Goal: Check status: Check status

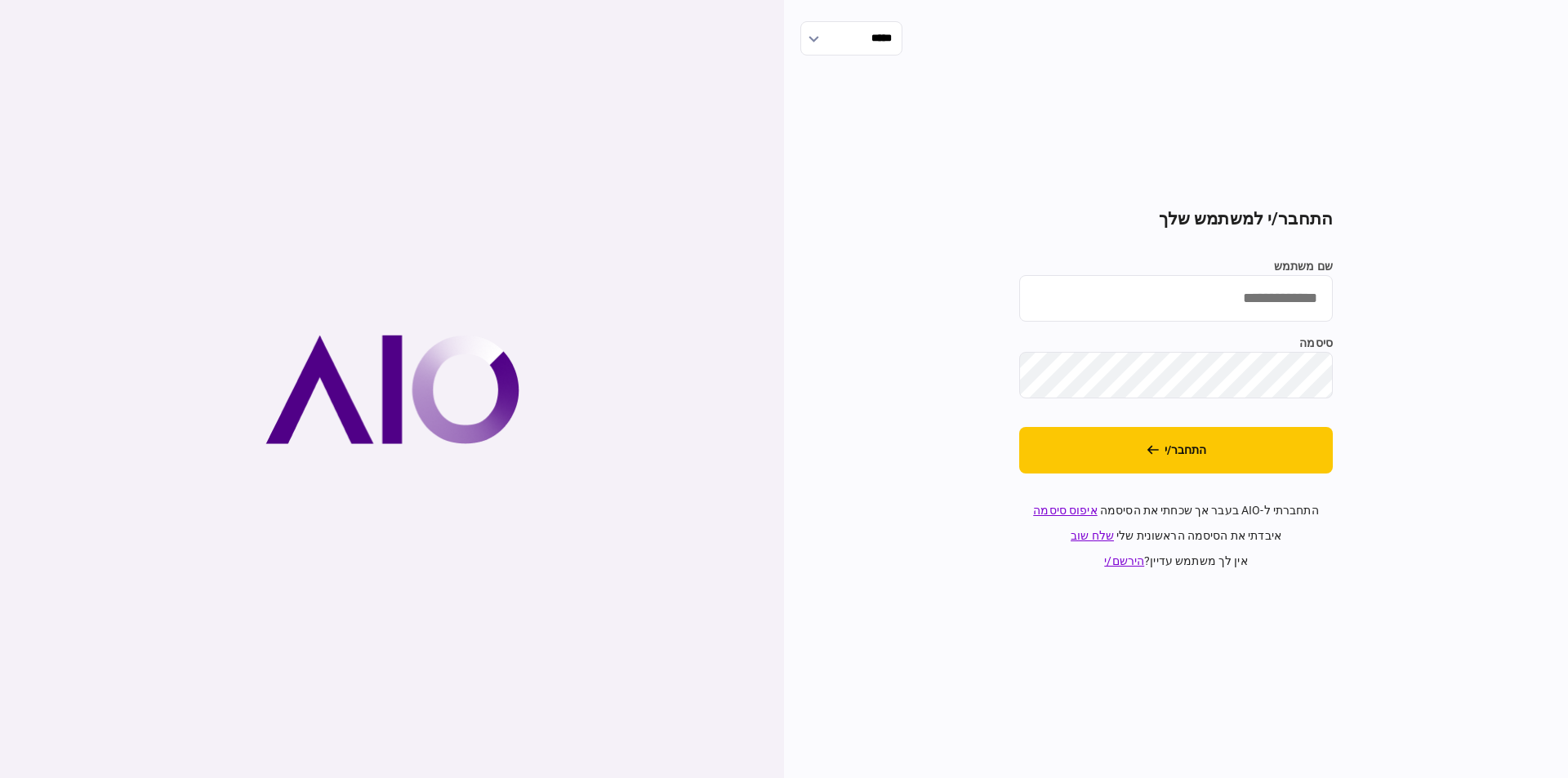
click at [1228, 300] on input "שם משתמש" at bounding box center [1176, 298] width 314 height 46
click at [1179, 301] on input "שם משתמש" at bounding box center [1176, 298] width 314 height 46
paste input "********"
type input "********"
click at [1143, 459] on button "התחבר/י" at bounding box center [1176, 451] width 314 height 46
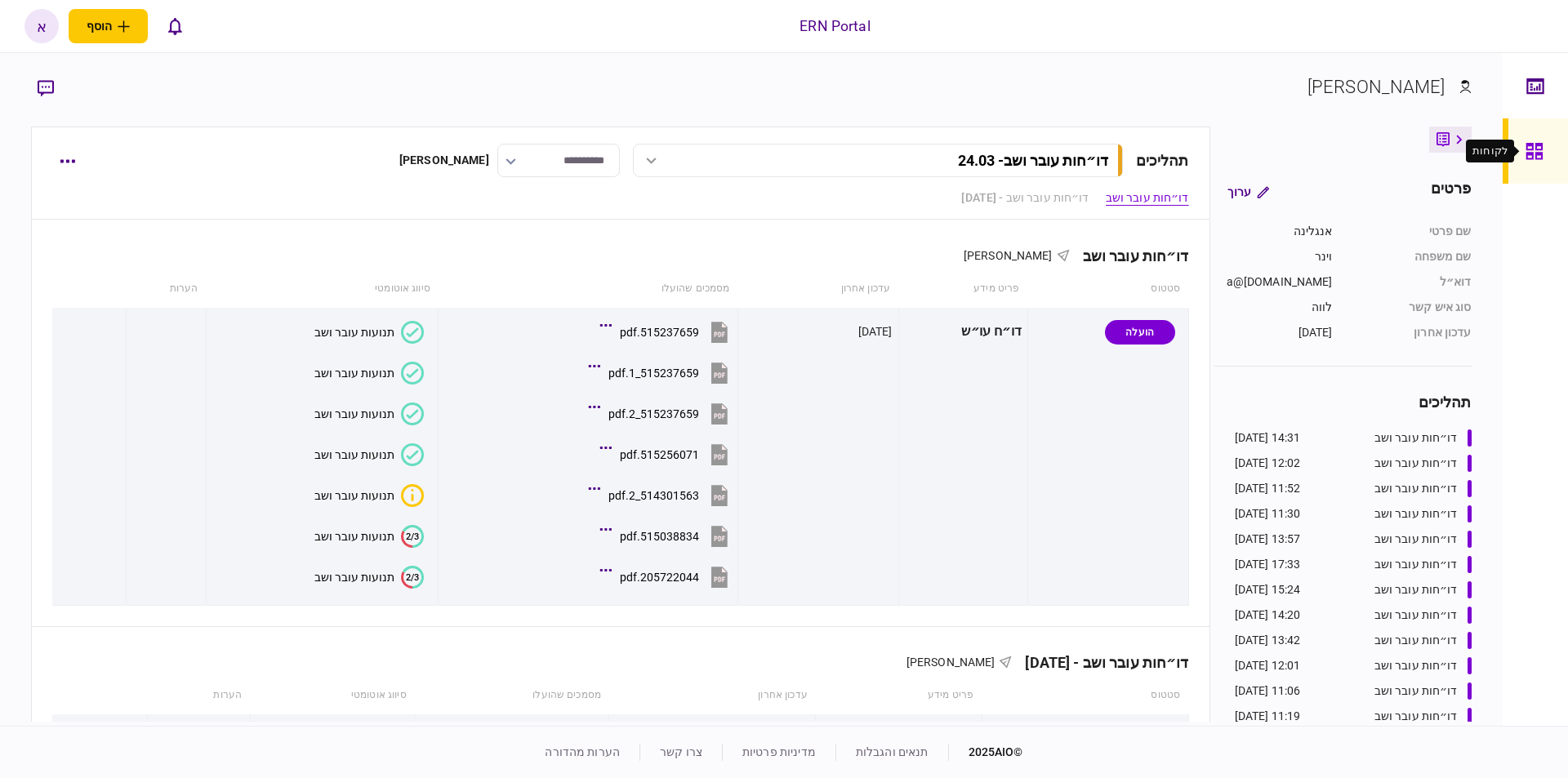
click at [1541, 143] on icon at bounding box center [1534, 151] width 18 height 19
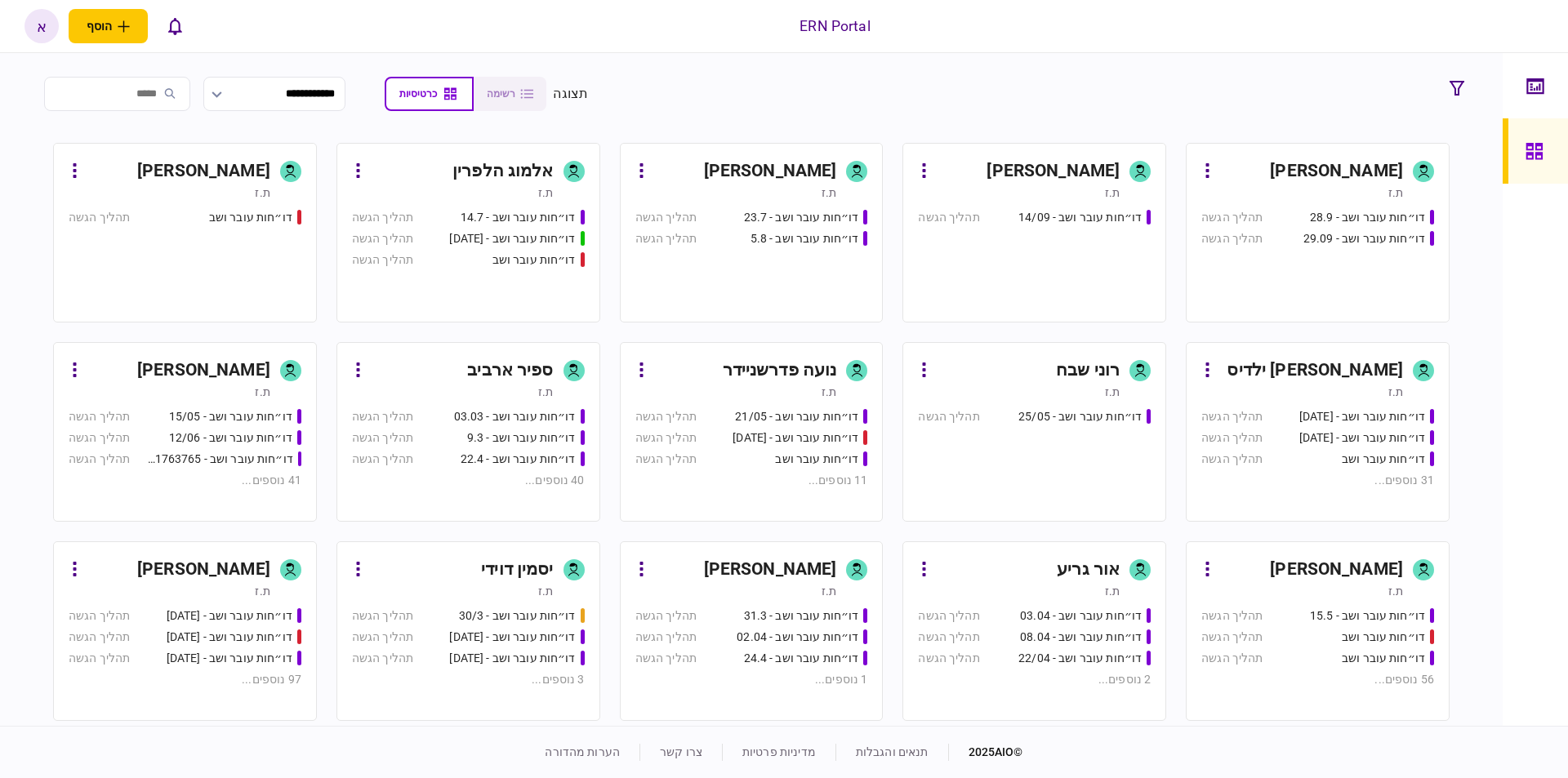
click at [516, 569] on div "יסמין דוידי" at bounding box center [517, 569] width 72 height 27
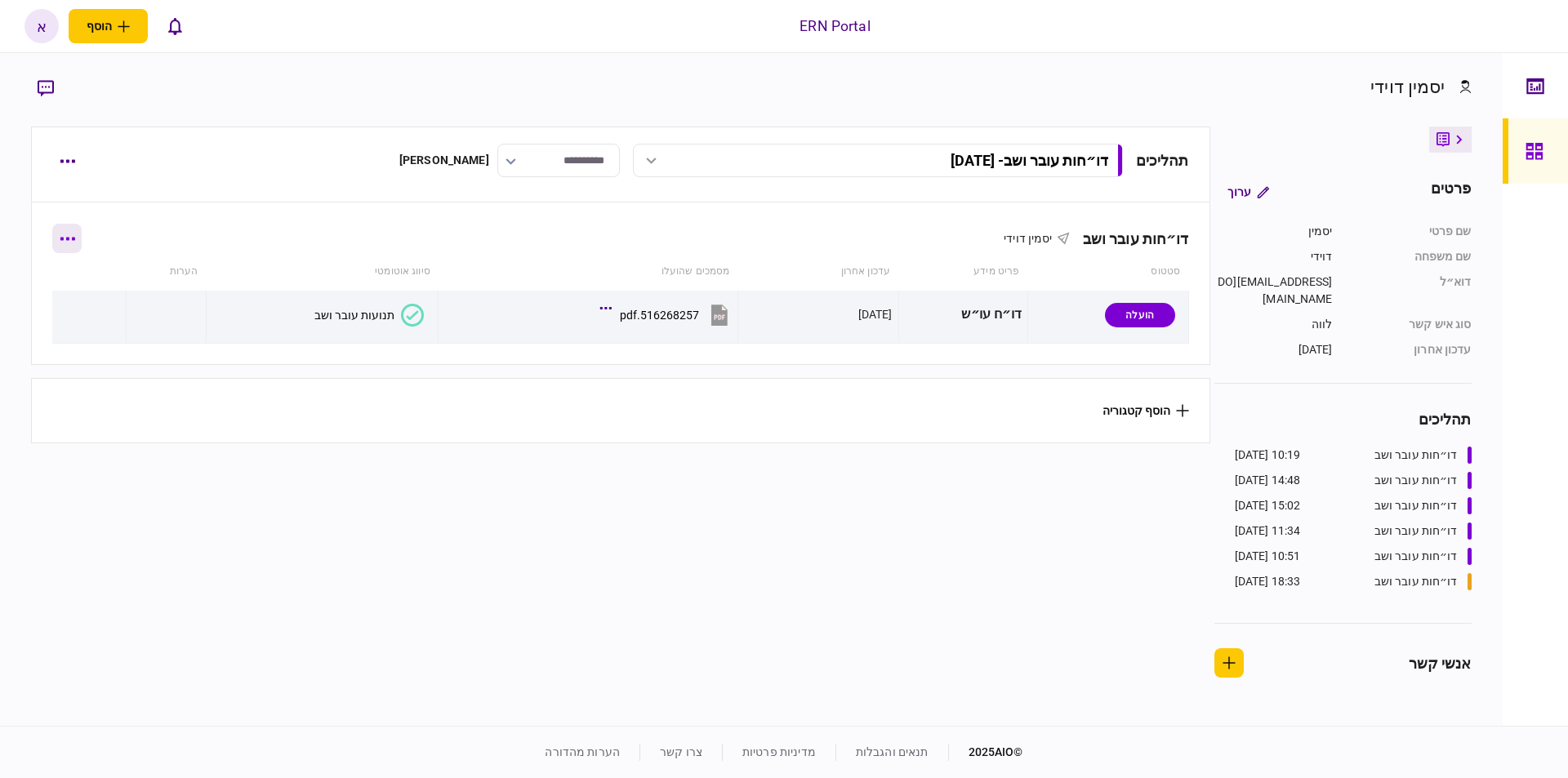
click at [74, 239] on icon "button" at bounding box center [68, 239] width 15 height 4
click at [69, 168] on div at bounding box center [784, 389] width 1568 height 778
click at [67, 156] on button "button" at bounding box center [67, 161] width 29 height 29
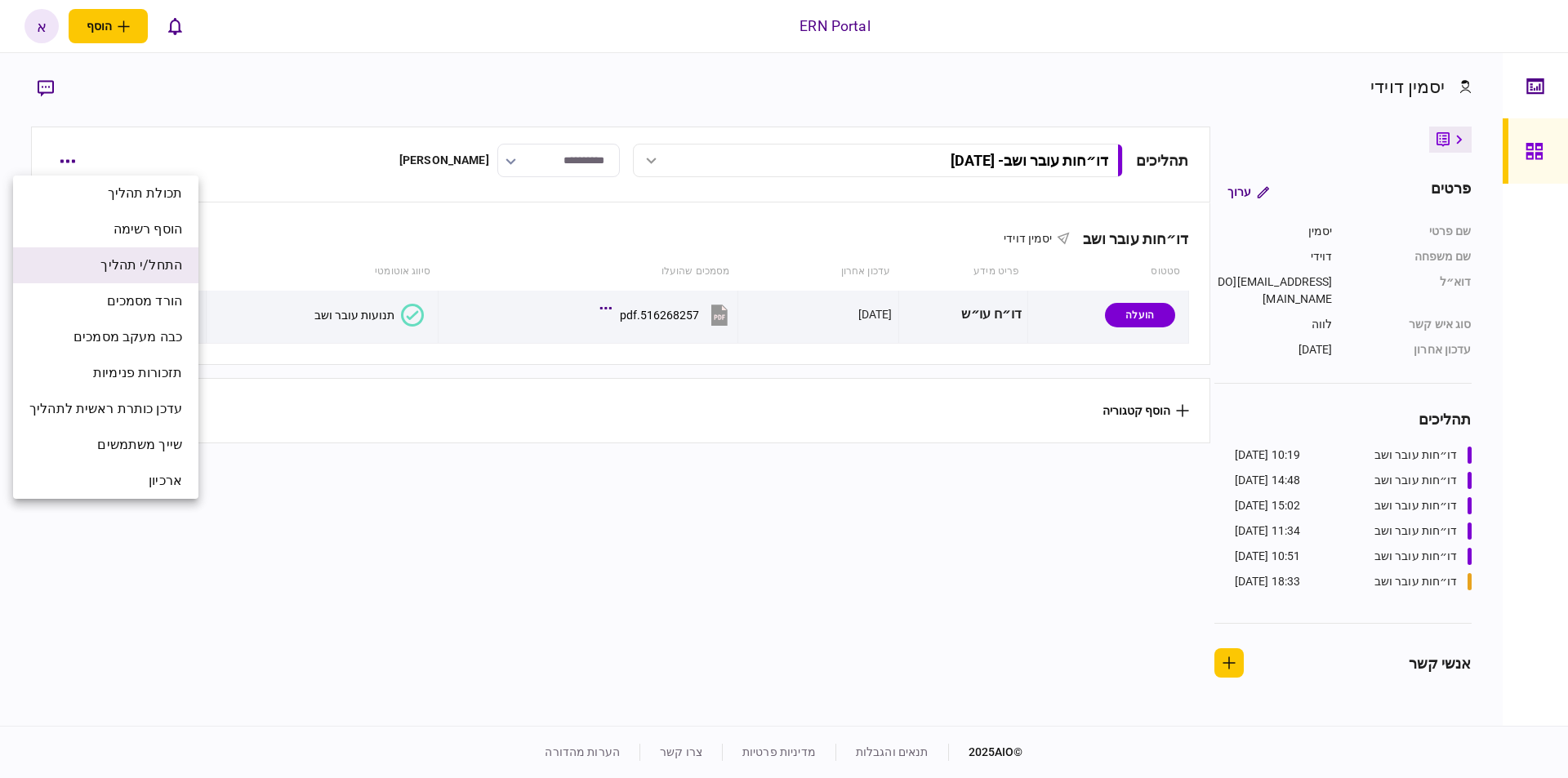
click at [100, 273] on li "התחל/י תהליך" at bounding box center [105, 265] width 186 height 36
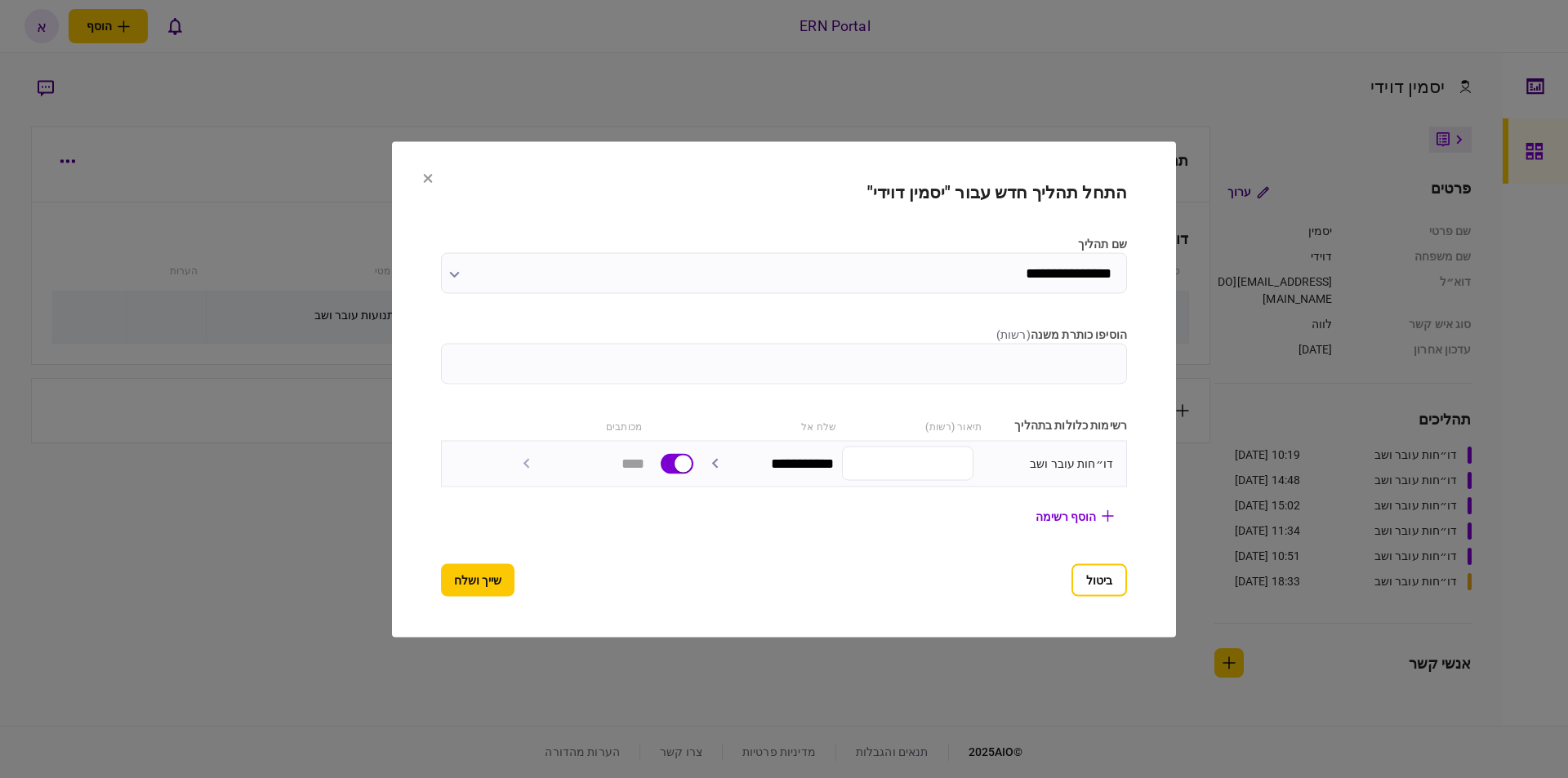
click at [964, 369] on input "הוסיפו כותרת משנה ( רשות )" at bounding box center [784, 363] width 686 height 41
type input "********"
click at [486, 581] on button "שייך ושלח" at bounding box center [478, 580] width 74 height 32
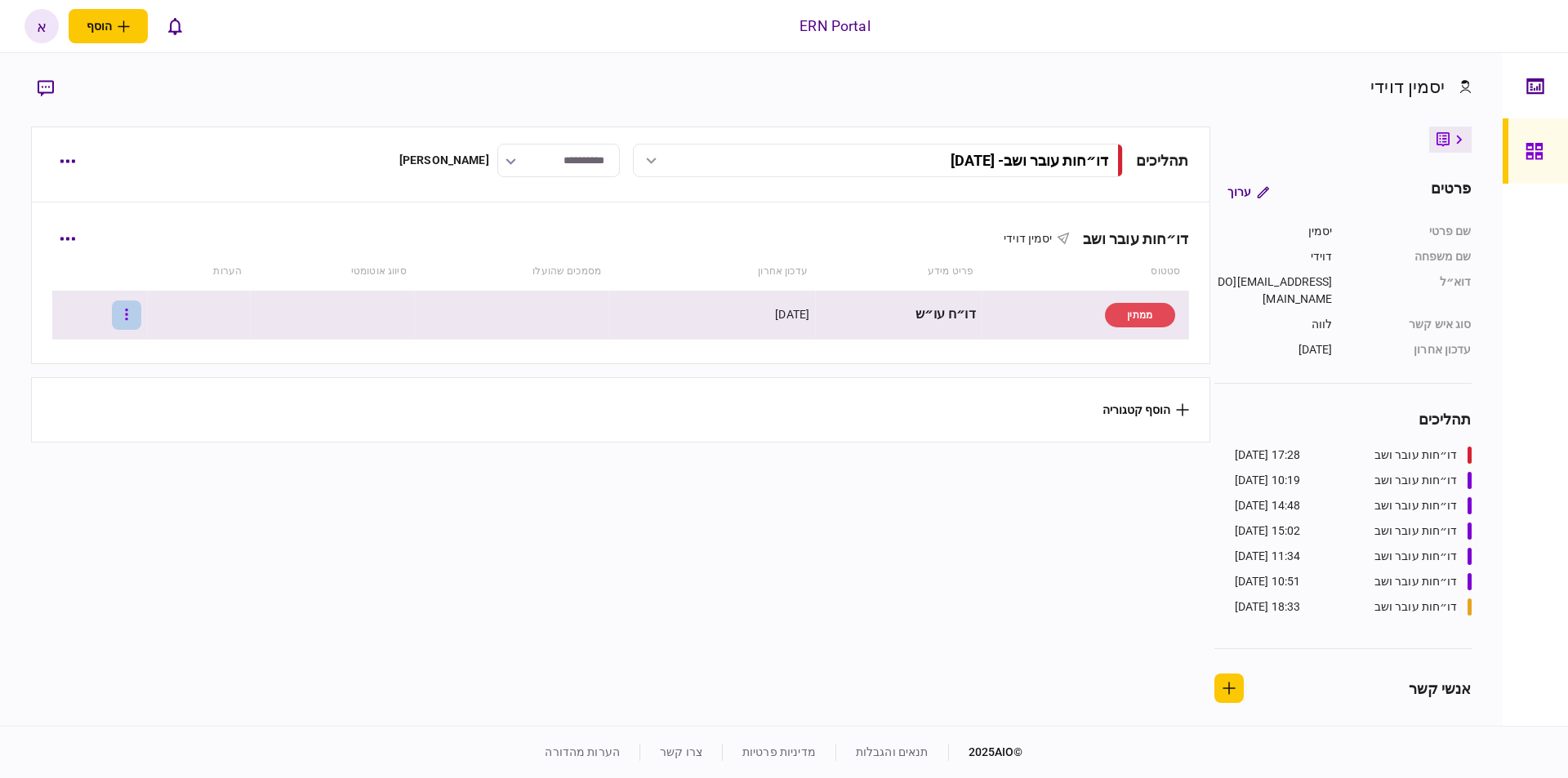
click at [128, 313] on icon "button" at bounding box center [127, 315] width 3 height 15
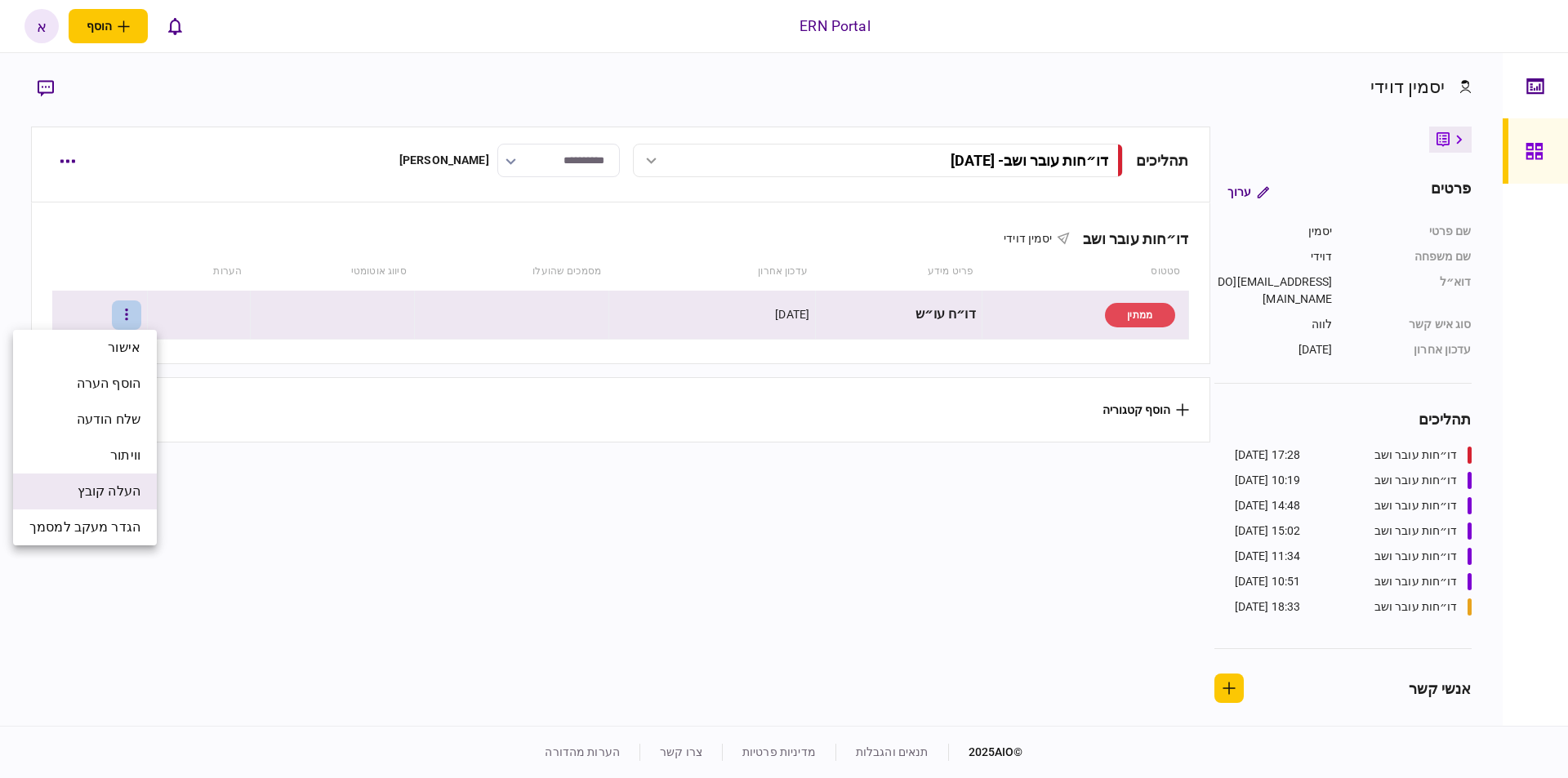
click at [118, 492] on span "העלה קובץ" at bounding box center [109, 492] width 63 height 20
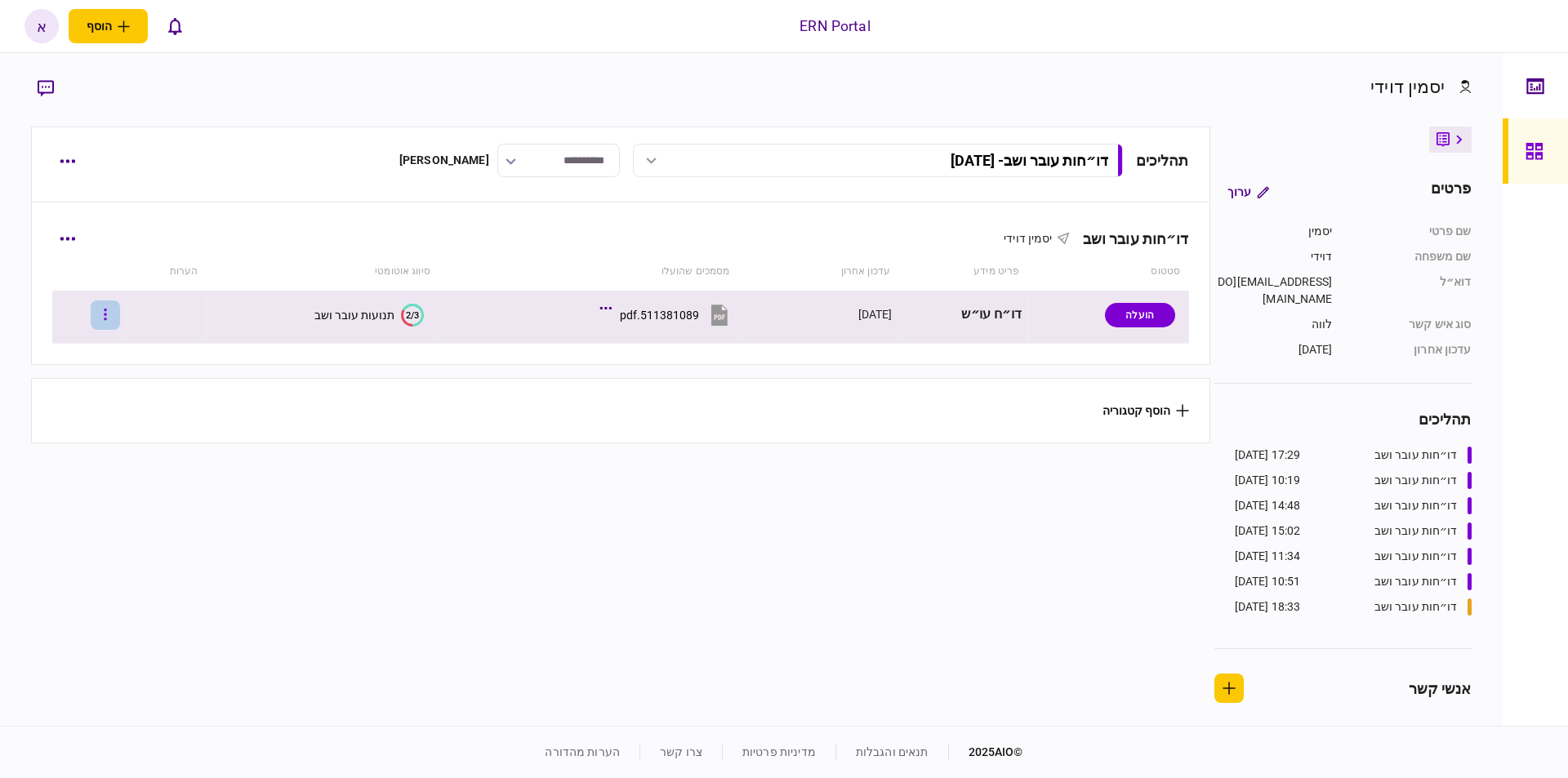
click at [120, 316] on button "button" at bounding box center [105, 315] width 29 height 29
click at [386, 315] on div at bounding box center [784, 389] width 1568 height 778
click at [401, 314] on icon at bounding box center [406, 318] width 11 height 17
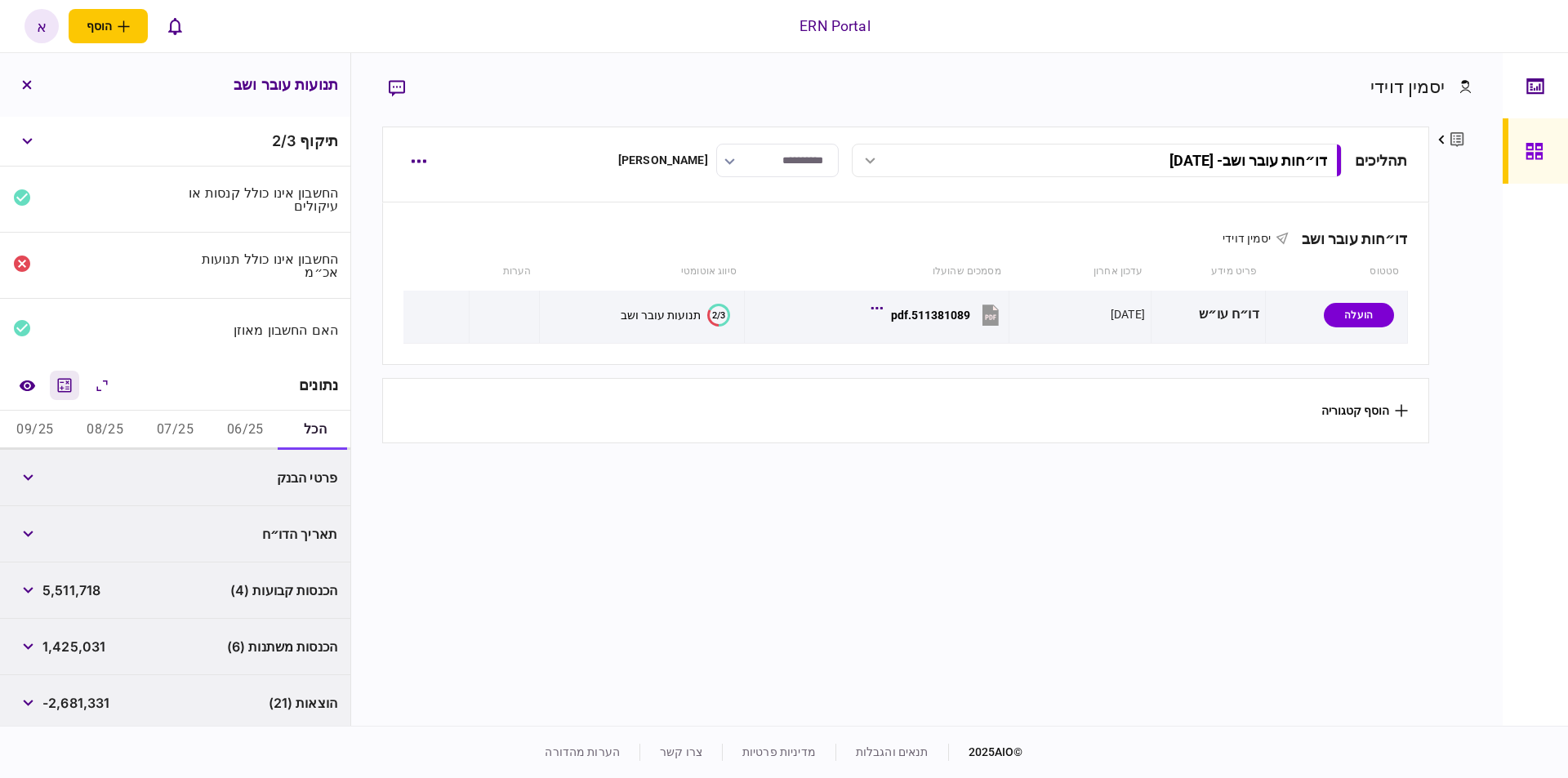
click at [70, 389] on icon "מחשבון" at bounding box center [65, 385] width 14 height 14
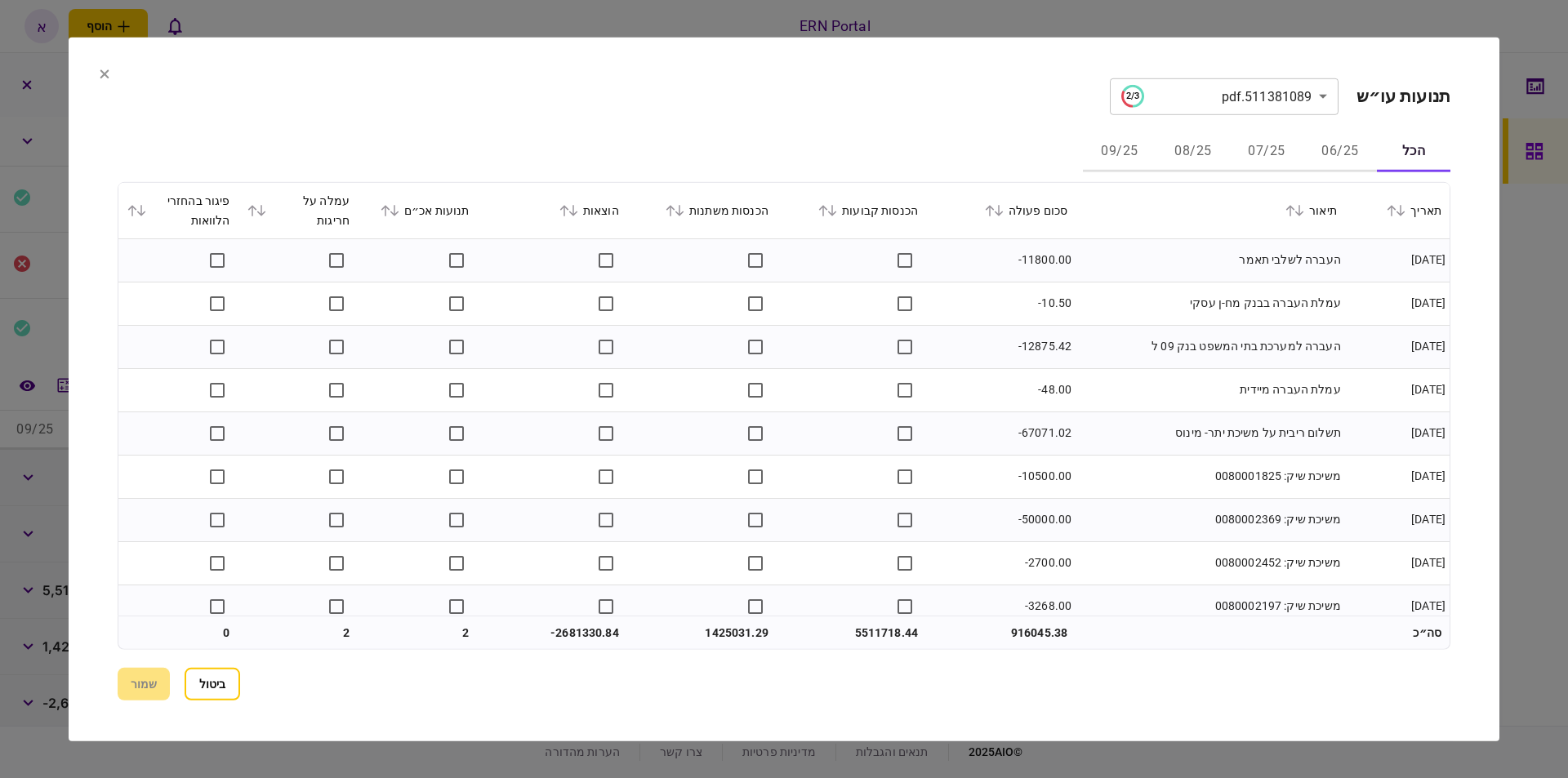
click at [1338, 143] on button "06/25" at bounding box center [1340, 152] width 74 height 39
click at [684, 215] on icon at bounding box center [679, 209] width 9 height 11
click at [1211, 329] on td "עמלת העברה בבנק מח-ן עסקי" at bounding box center [1210, 346] width 269 height 44
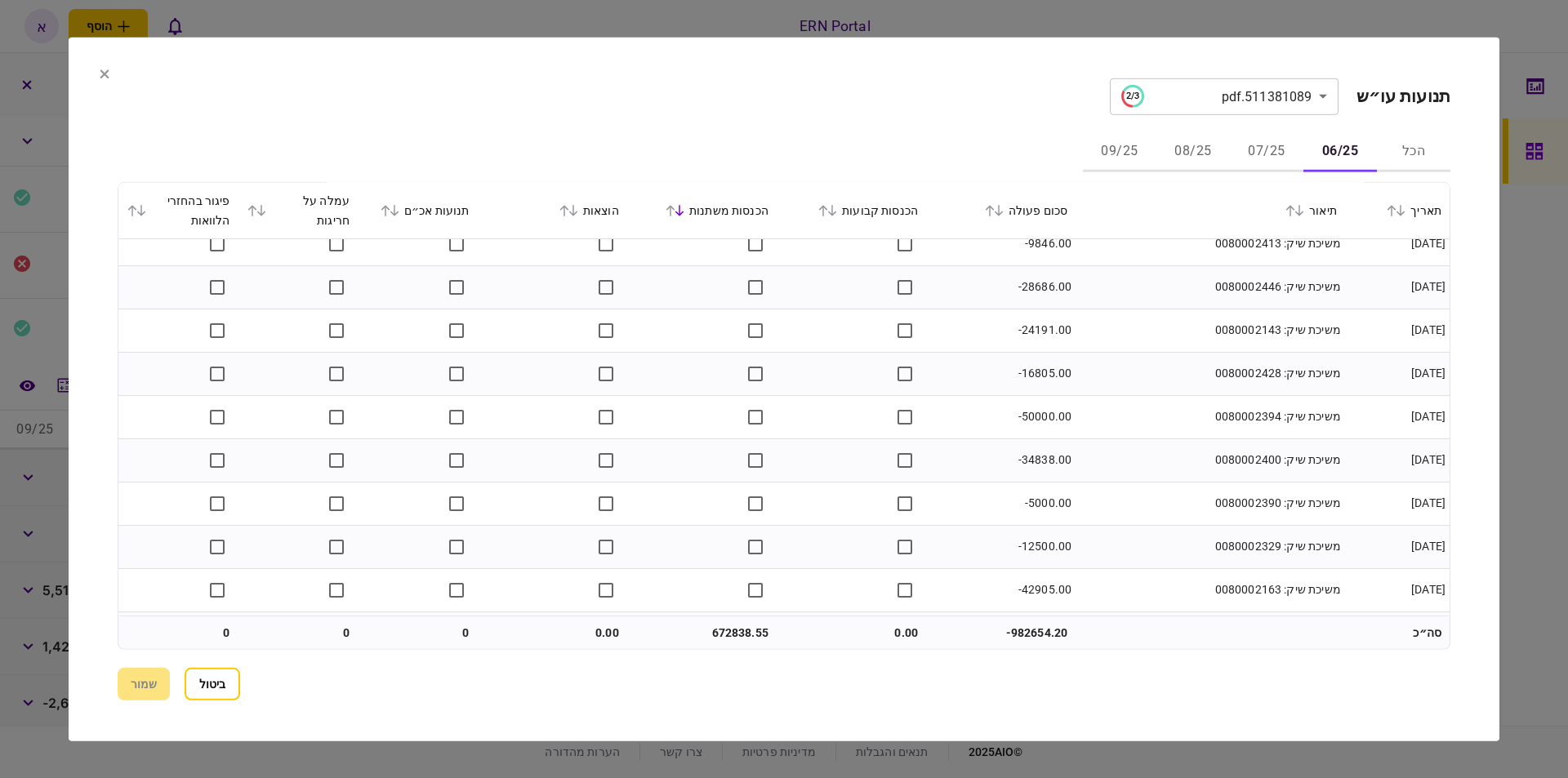
scroll to position [1097, 0]
click at [1264, 152] on button "07/25" at bounding box center [1266, 152] width 74 height 39
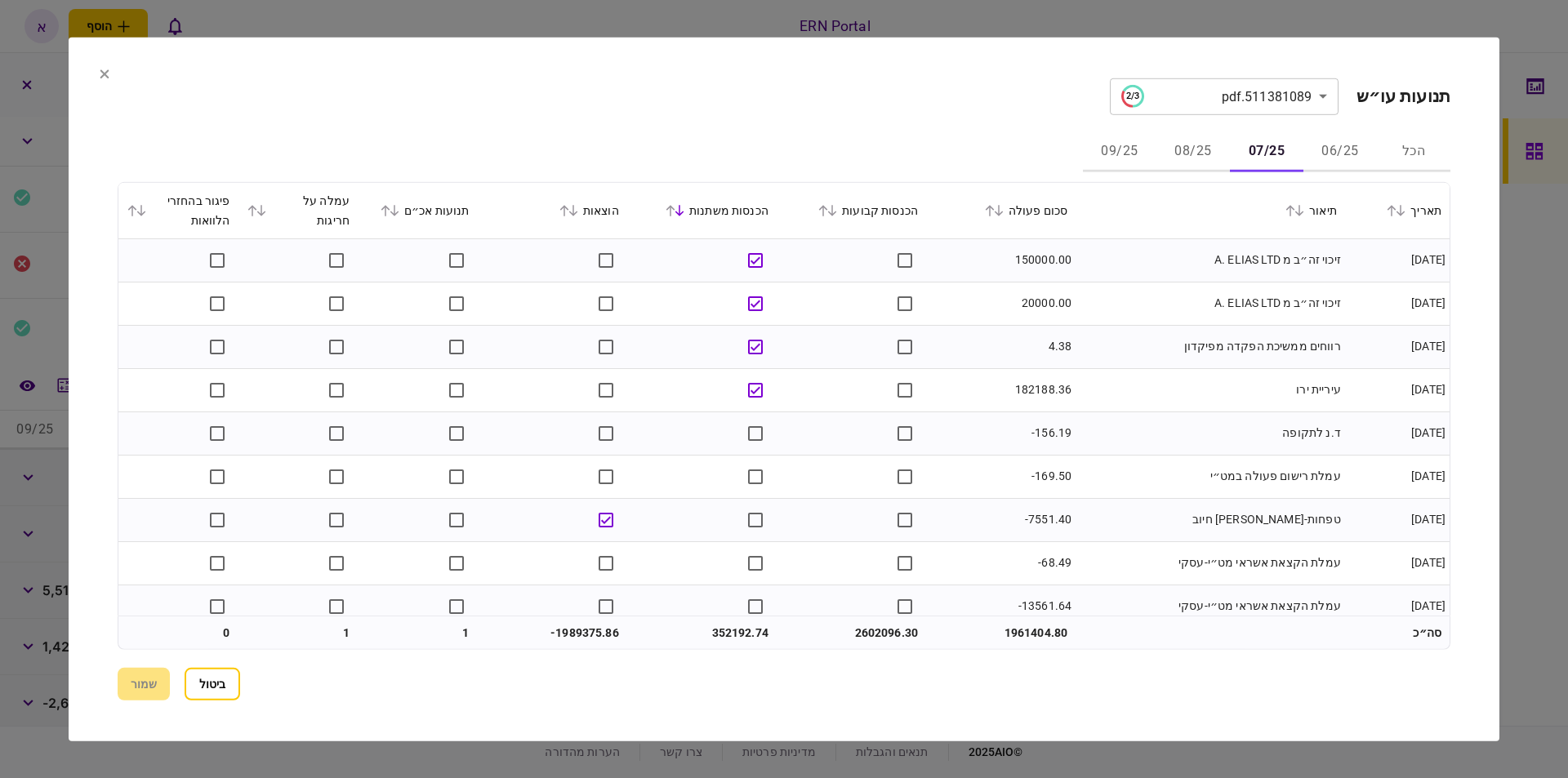
click at [684, 214] on icon at bounding box center [679, 209] width 9 height 11
click at [675, 209] on icon at bounding box center [669, 209] width 9 height 11
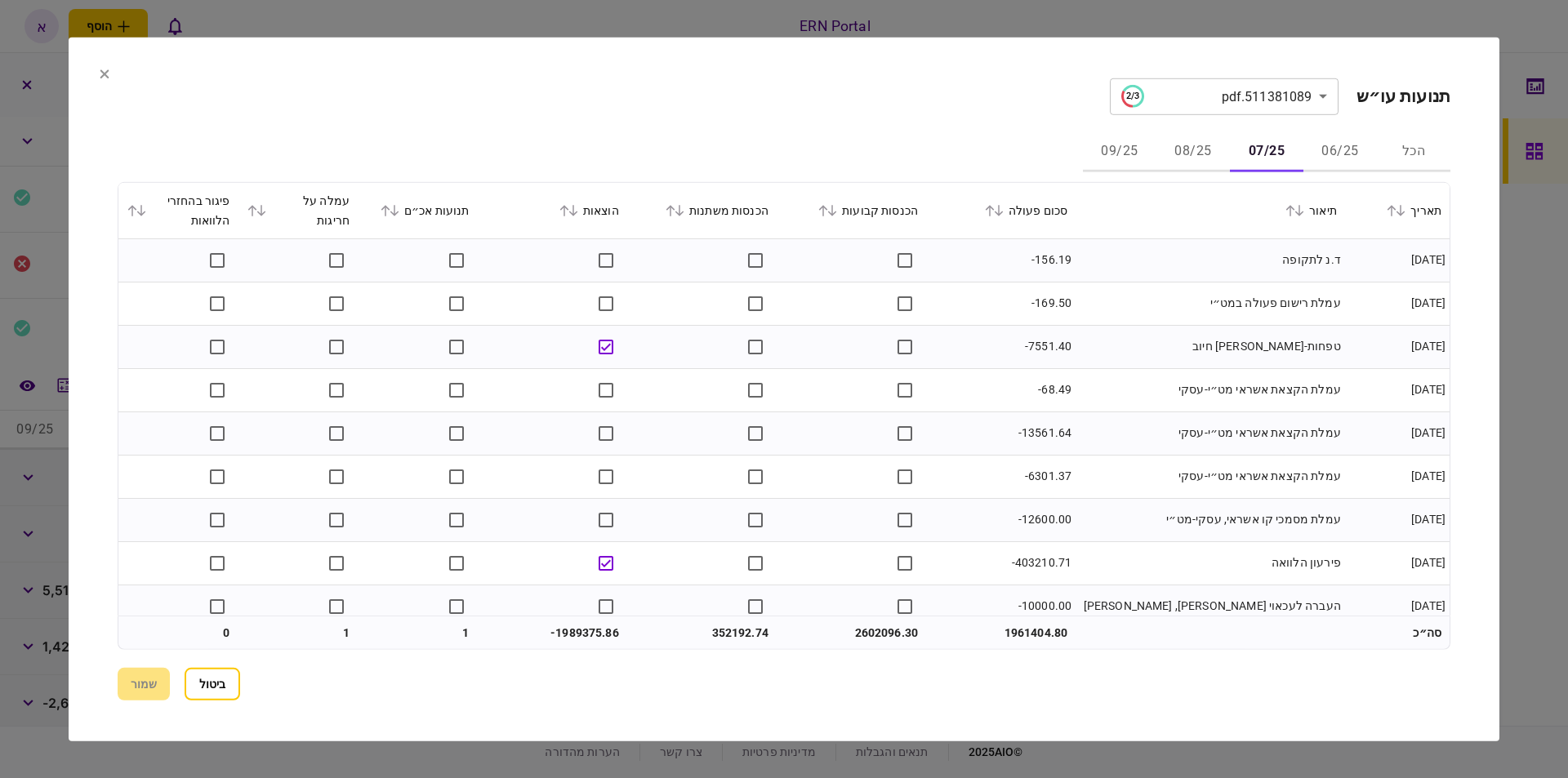
click at [684, 210] on icon at bounding box center [680, 210] width 9 height 11
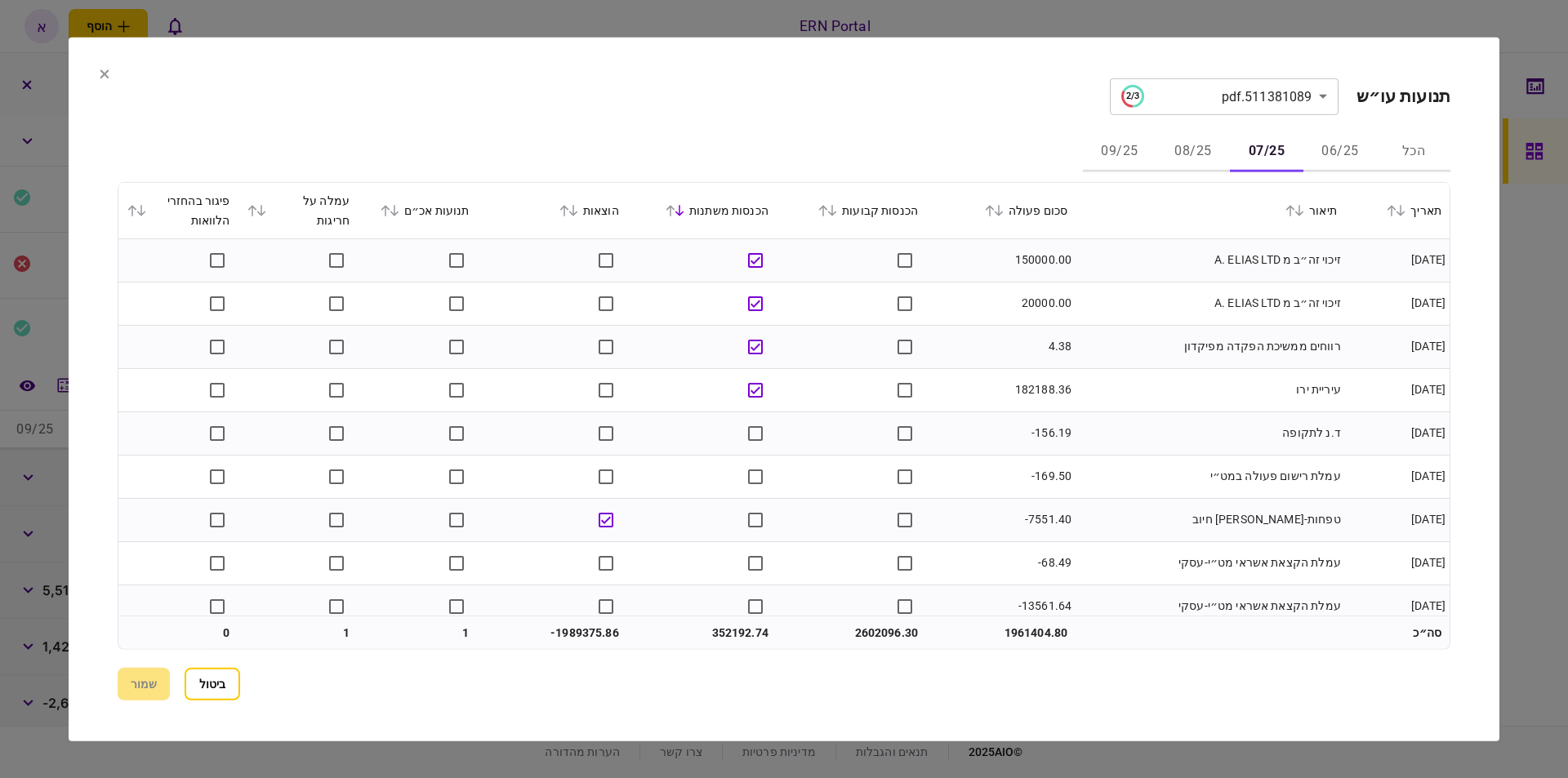
click at [837, 212] on icon at bounding box center [832, 209] width 9 height 11
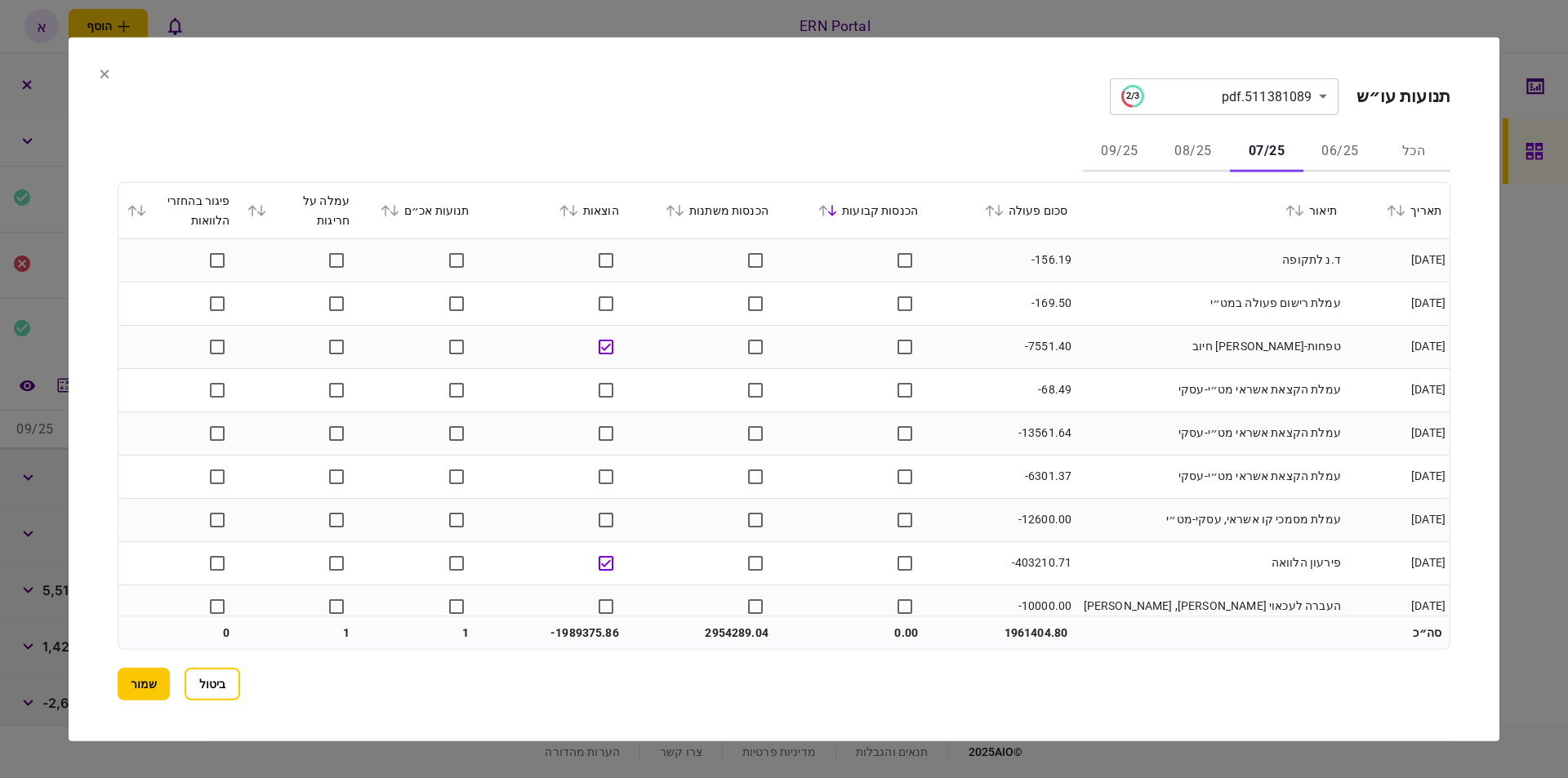
click at [684, 213] on icon at bounding box center [680, 210] width 9 height 11
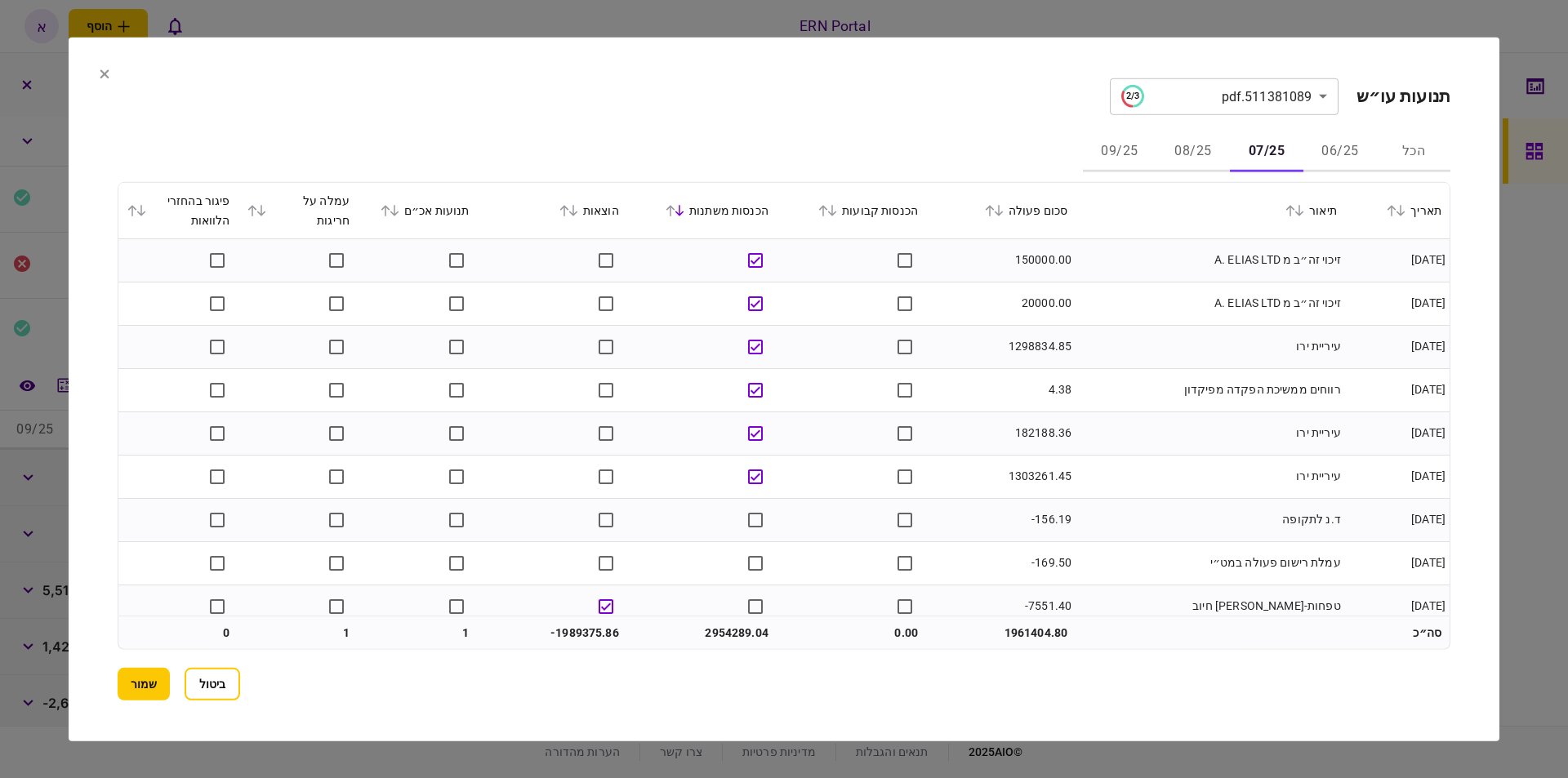
click at [1034, 262] on td "150000.00" at bounding box center [1000, 260] width 150 height 44
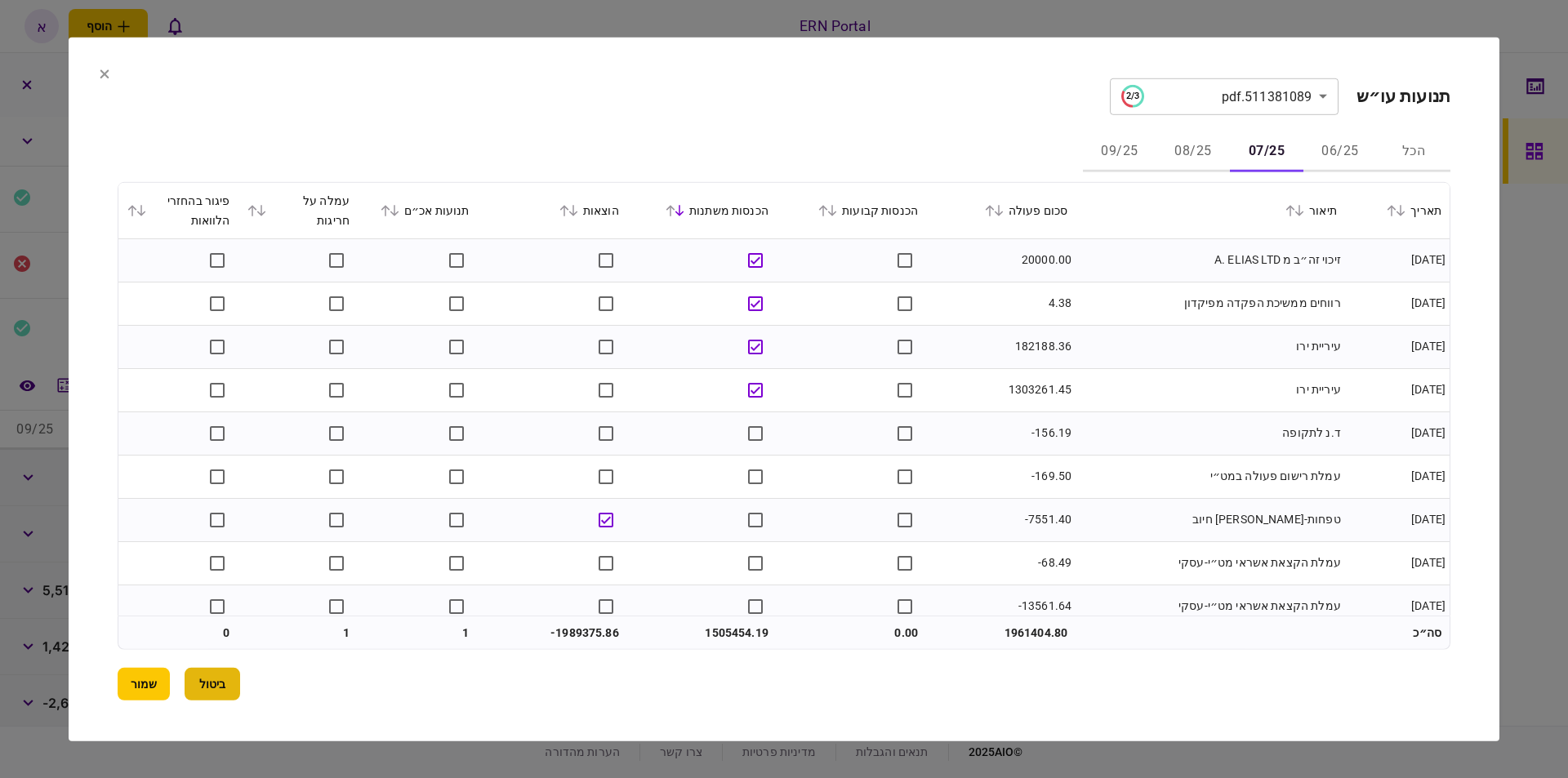
click at [209, 688] on button "ביטול" at bounding box center [212, 684] width 56 height 32
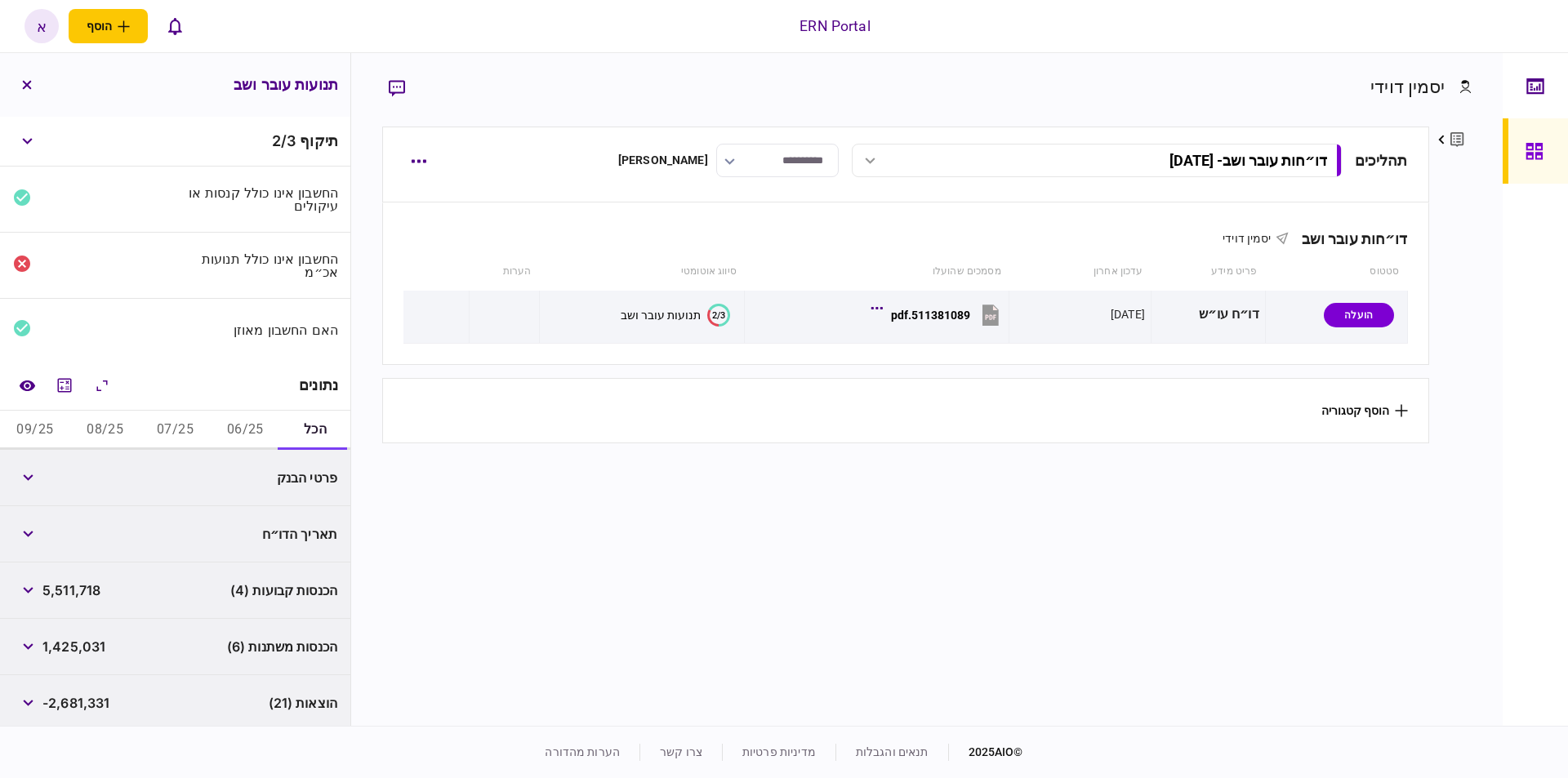
click at [180, 420] on button "07/25" at bounding box center [175, 430] width 70 height 39
click at [65, 377] on icon "מחשבון" at bounding box center [64, 385] width 20 height 20
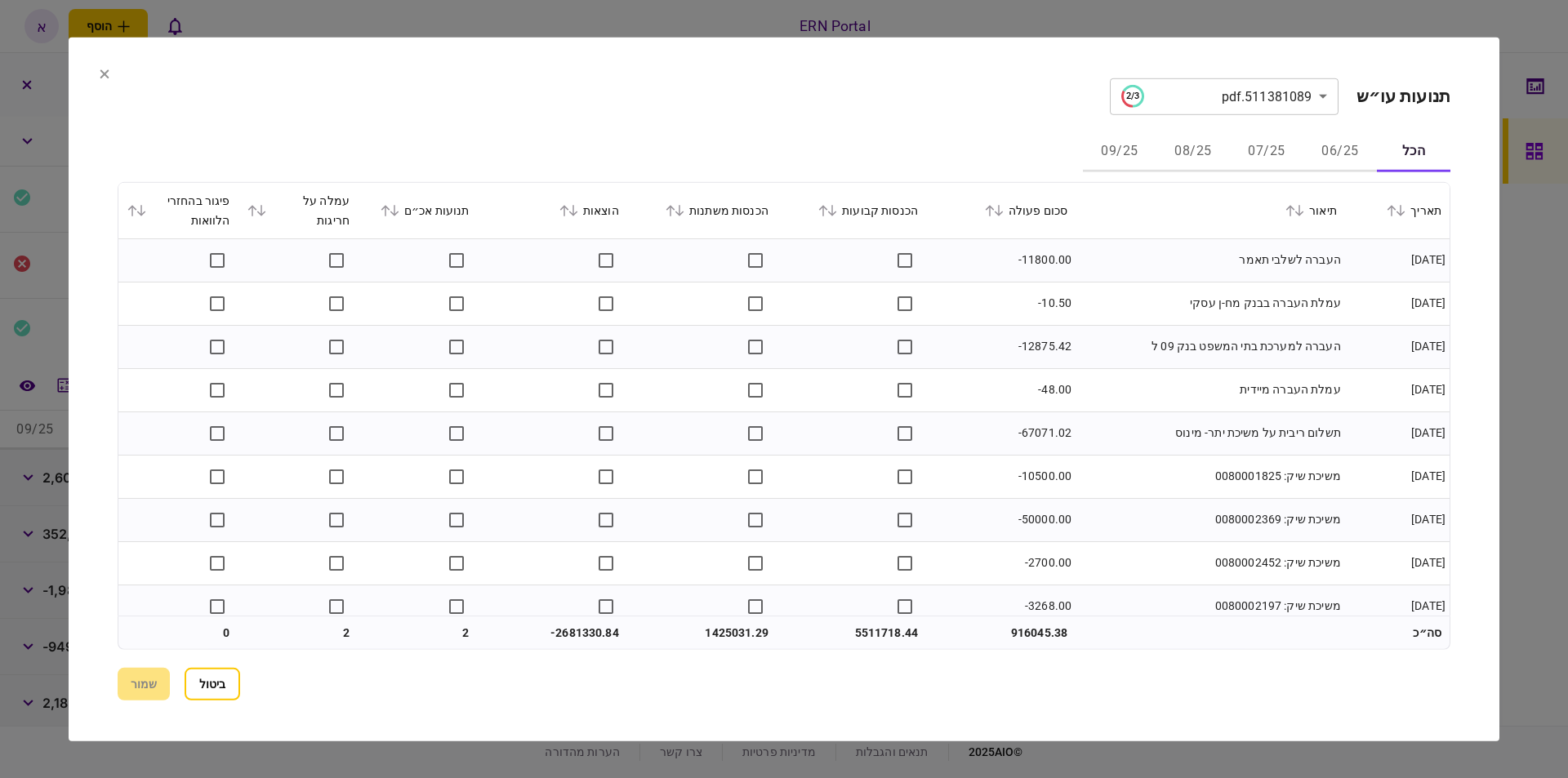
click at [1273, 152] on button "07/25" at bounding box center [1266, 152] width 74 height 39
click at [837, 215] on icon at bounding box center [832, 209] width 9 height 11
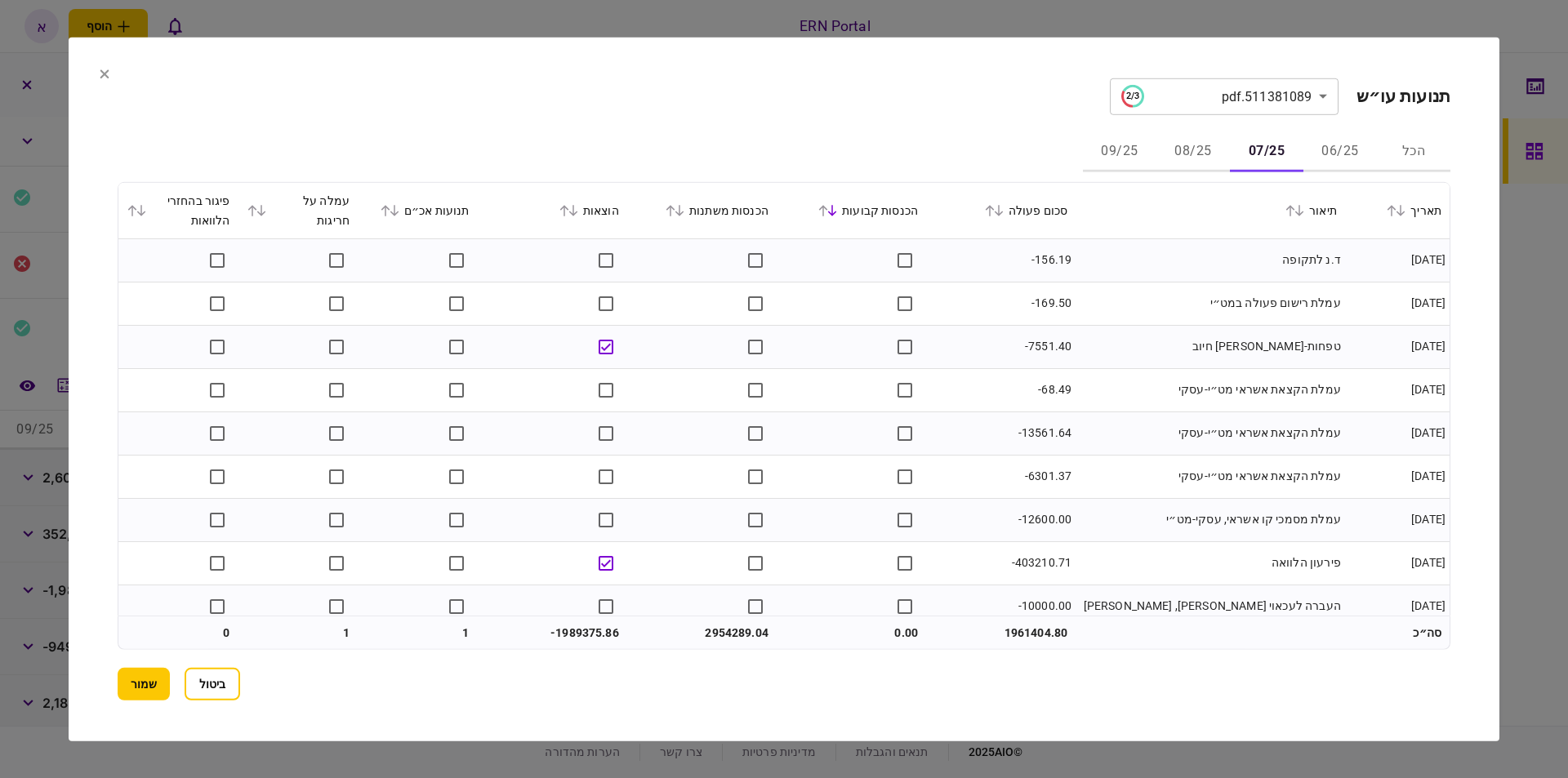
click at [684, 209] on icon at bounding box center [679, 209] width 9 height 11
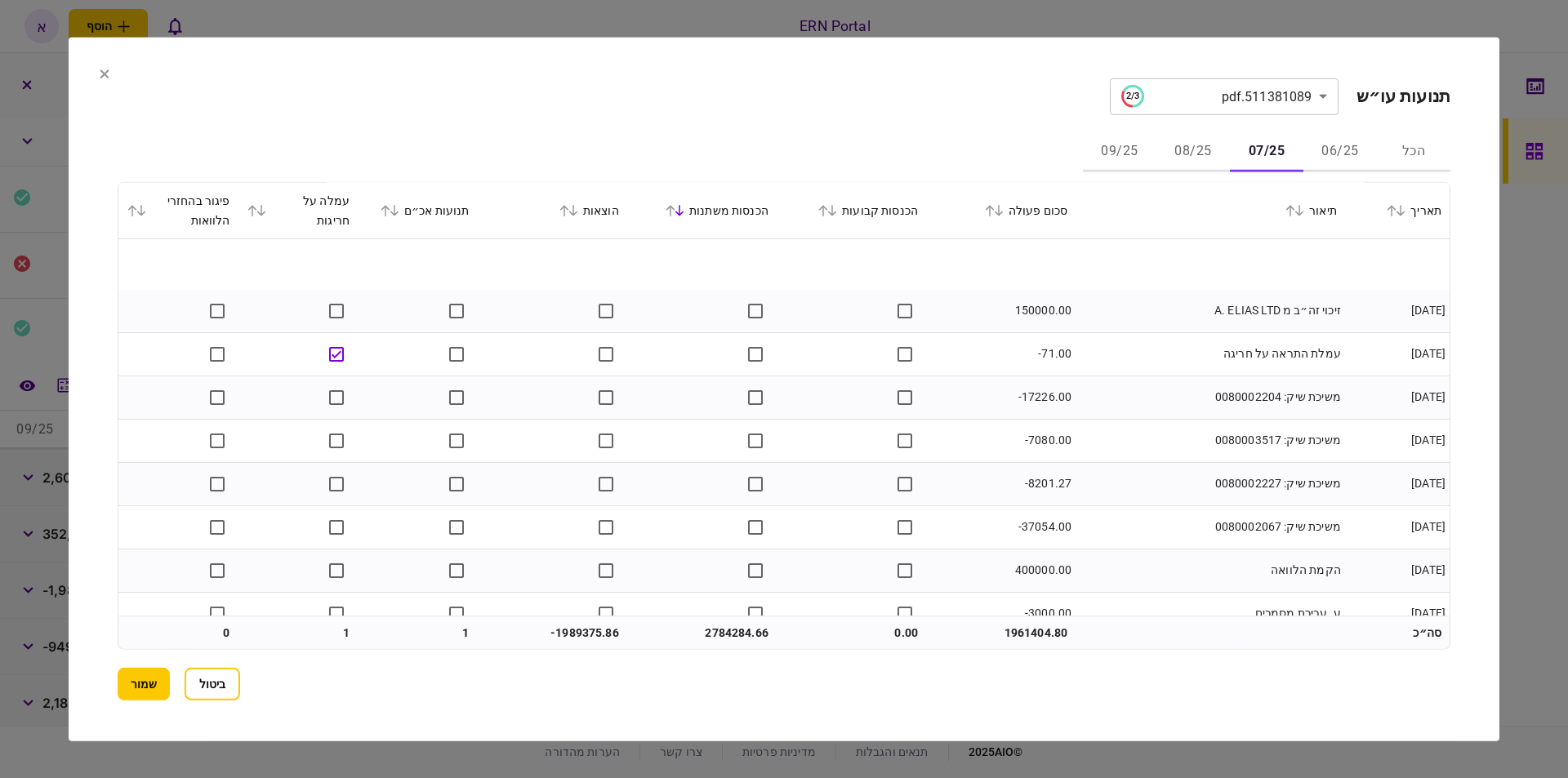
scroll to position [647, 0]
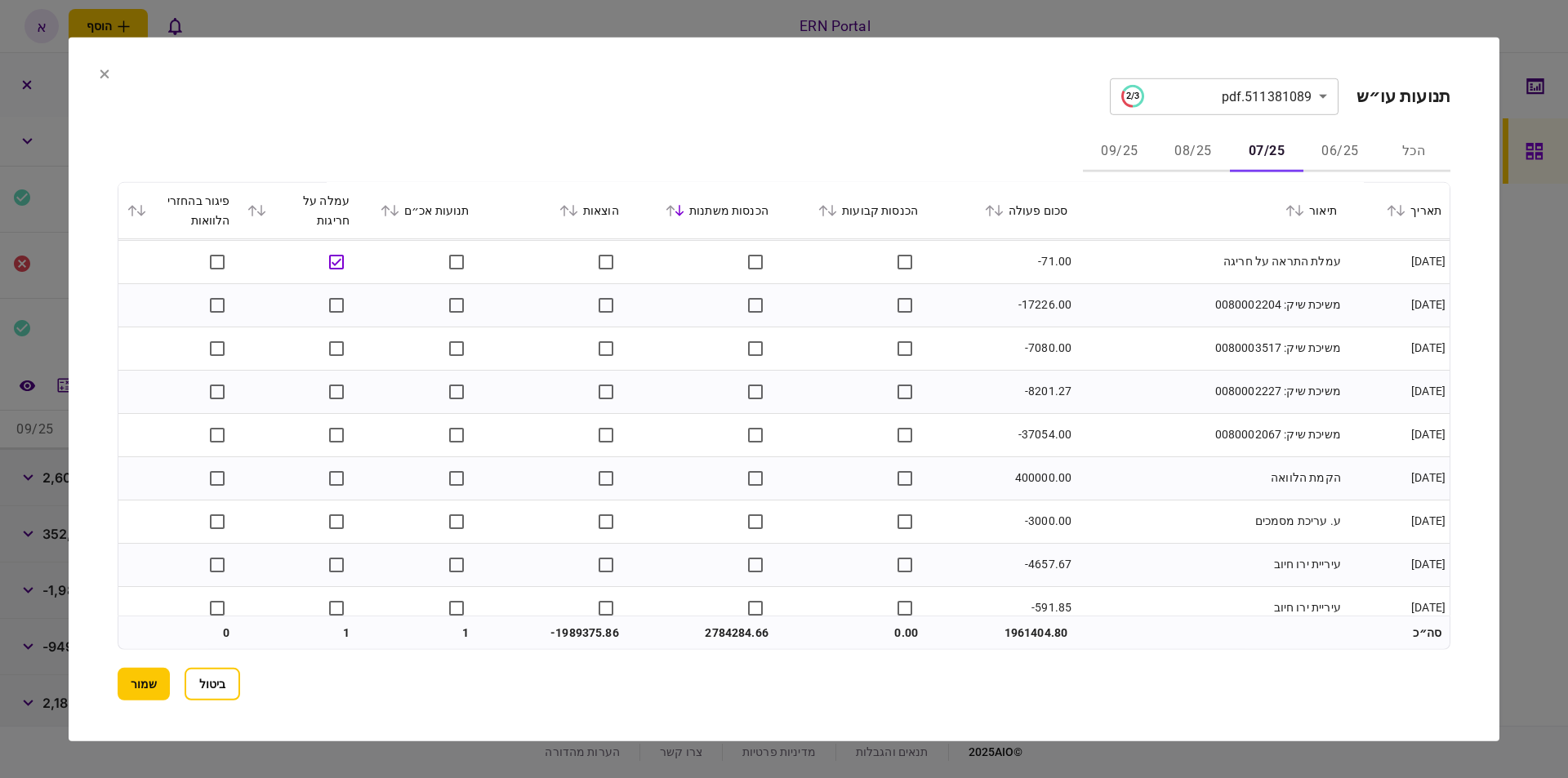
click at [1070, 442] on td "-37054.00" at bounding box center [1000, 434] width 150 height 44
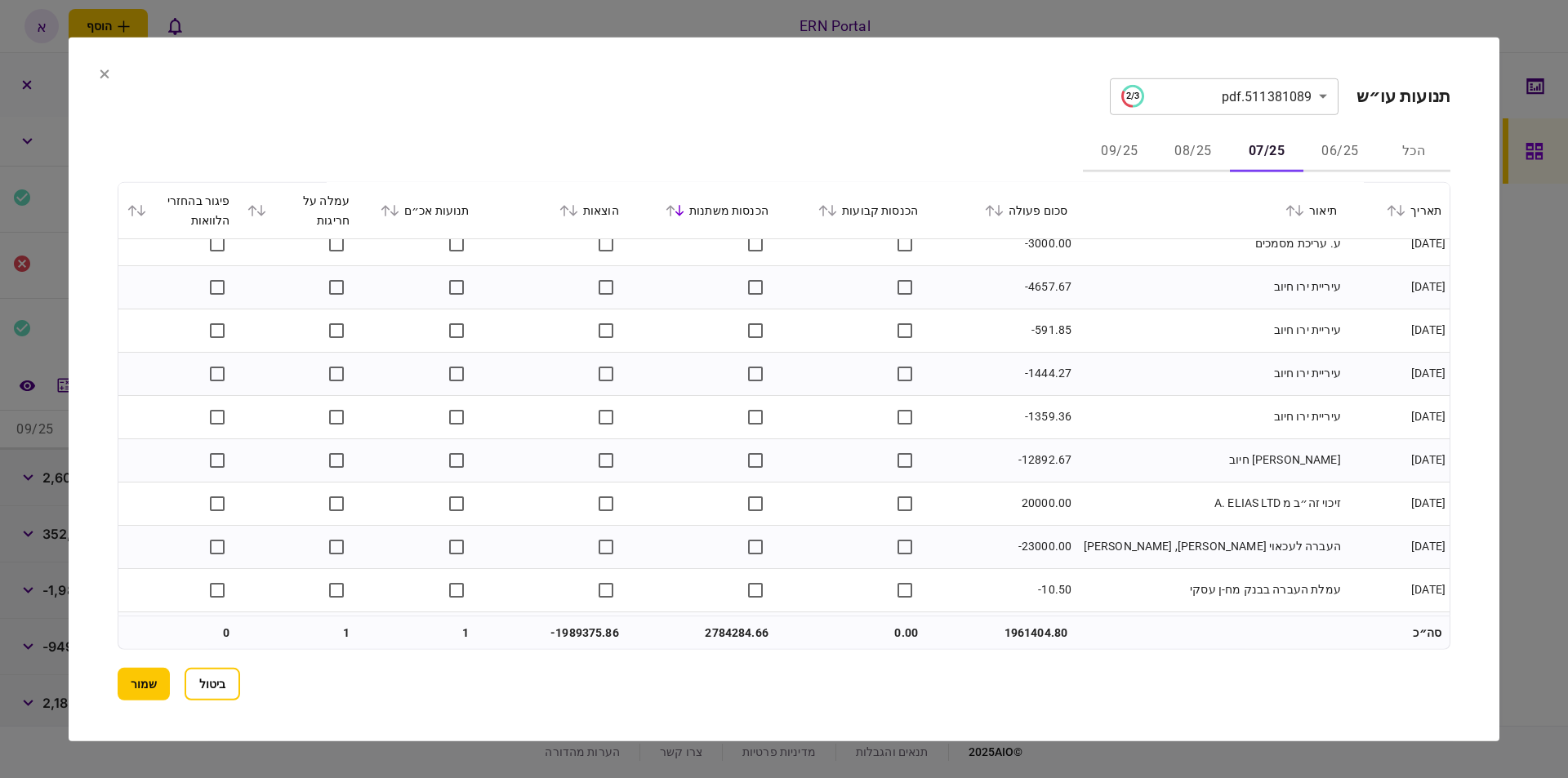
scroll to position [1018, 0]
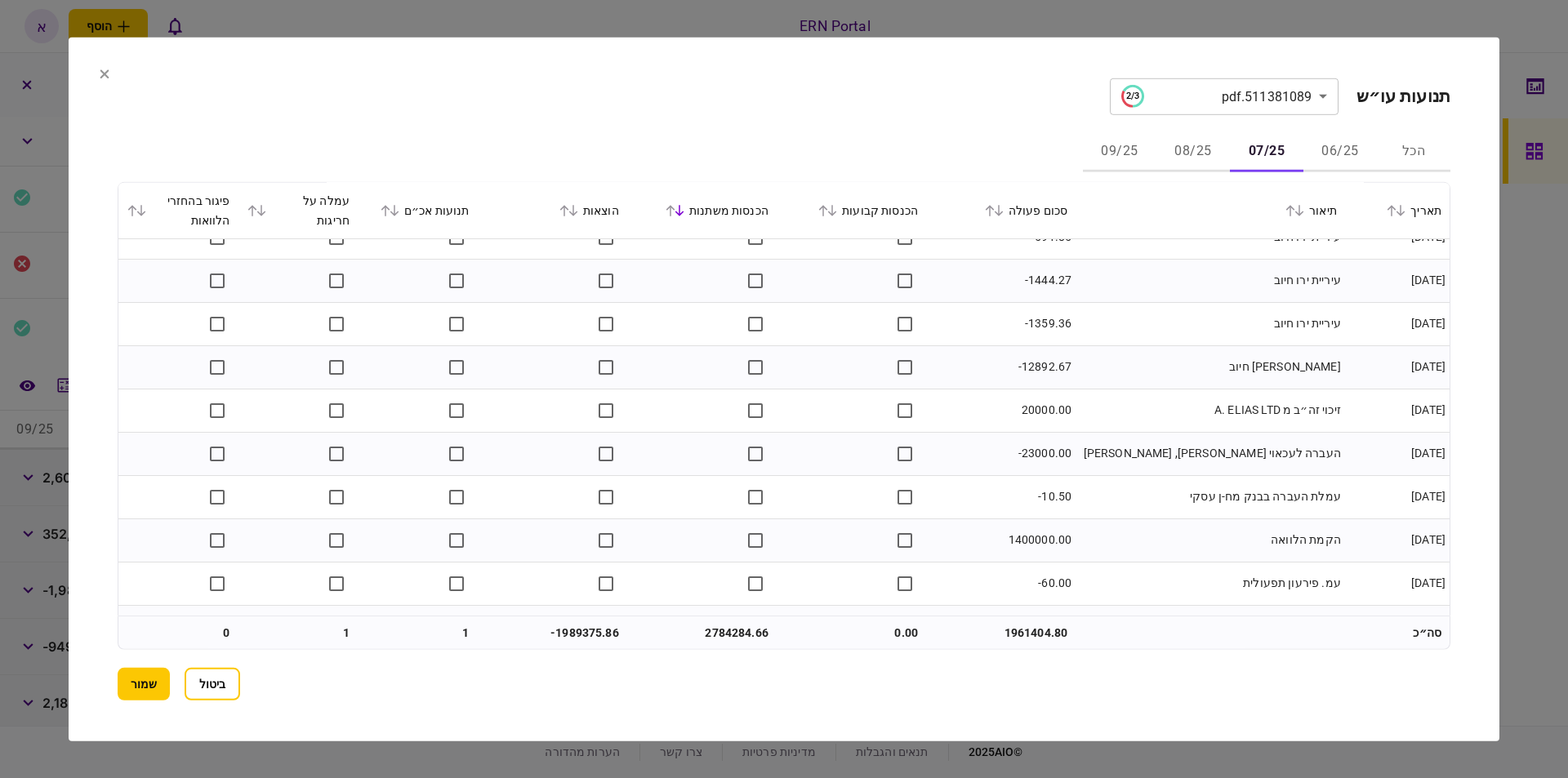
click at [1042, 536] on td "1400000.00" at bounding box center [1000, 540] width 150 height 44
drag, startPoint x: 1011, startPoint y: 538, endPoint x: 1033, endPoint y: 536, distance: 22.1
click at [1033, 536] on td "1400000.00" at bounding box center [1000, 540] width 150 height 44
click at [1170, 466] on td "העברה לעכאוי [PERSON_NAME], [PERSON_NAME]" at bounding box center [1210, 453] width 269 height 44
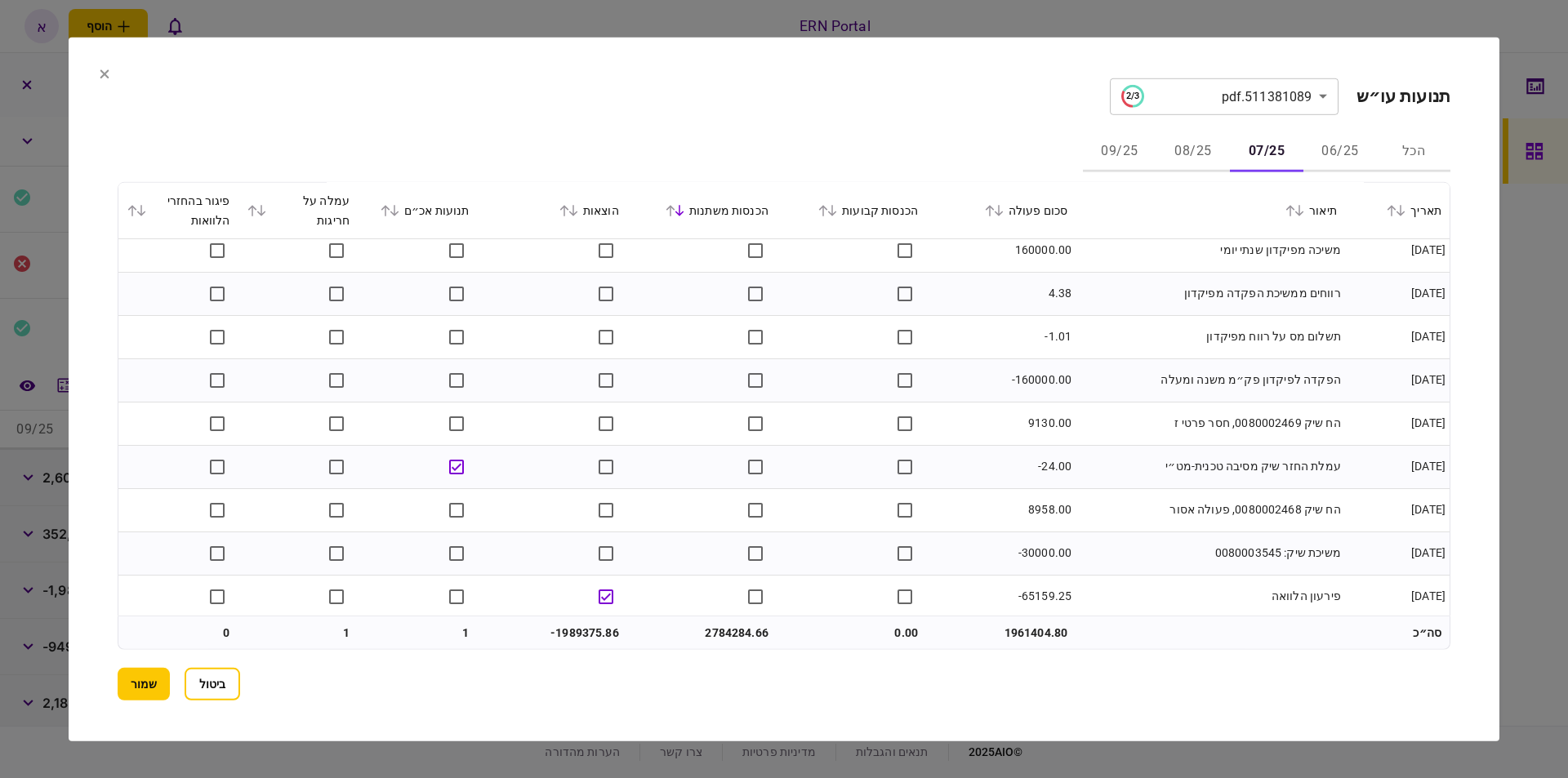
scroll to position [3261, 0]
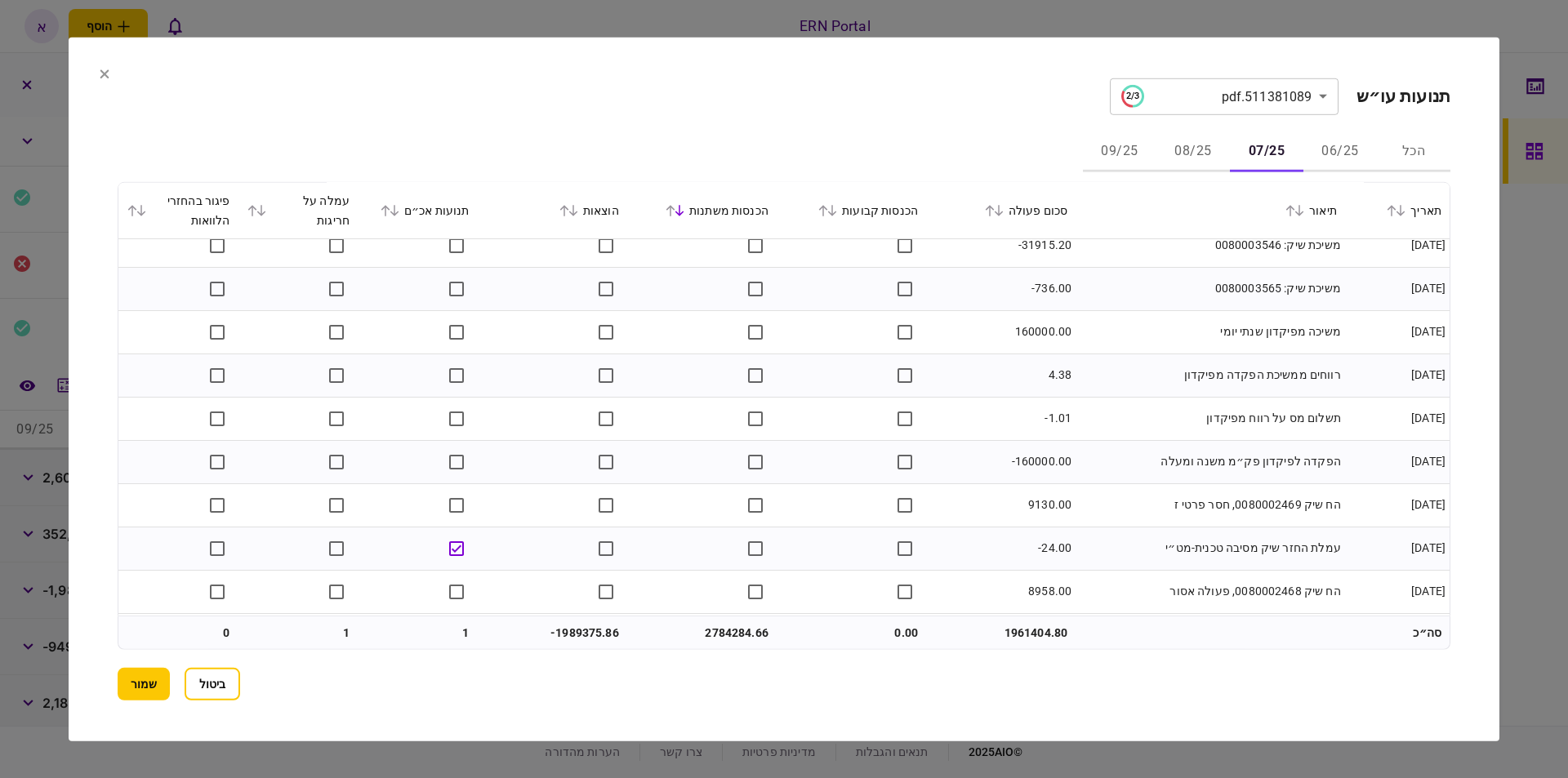
click at [1036, 337] on td "160000.00" at bounding box center [1000, 332] width 150 height 44
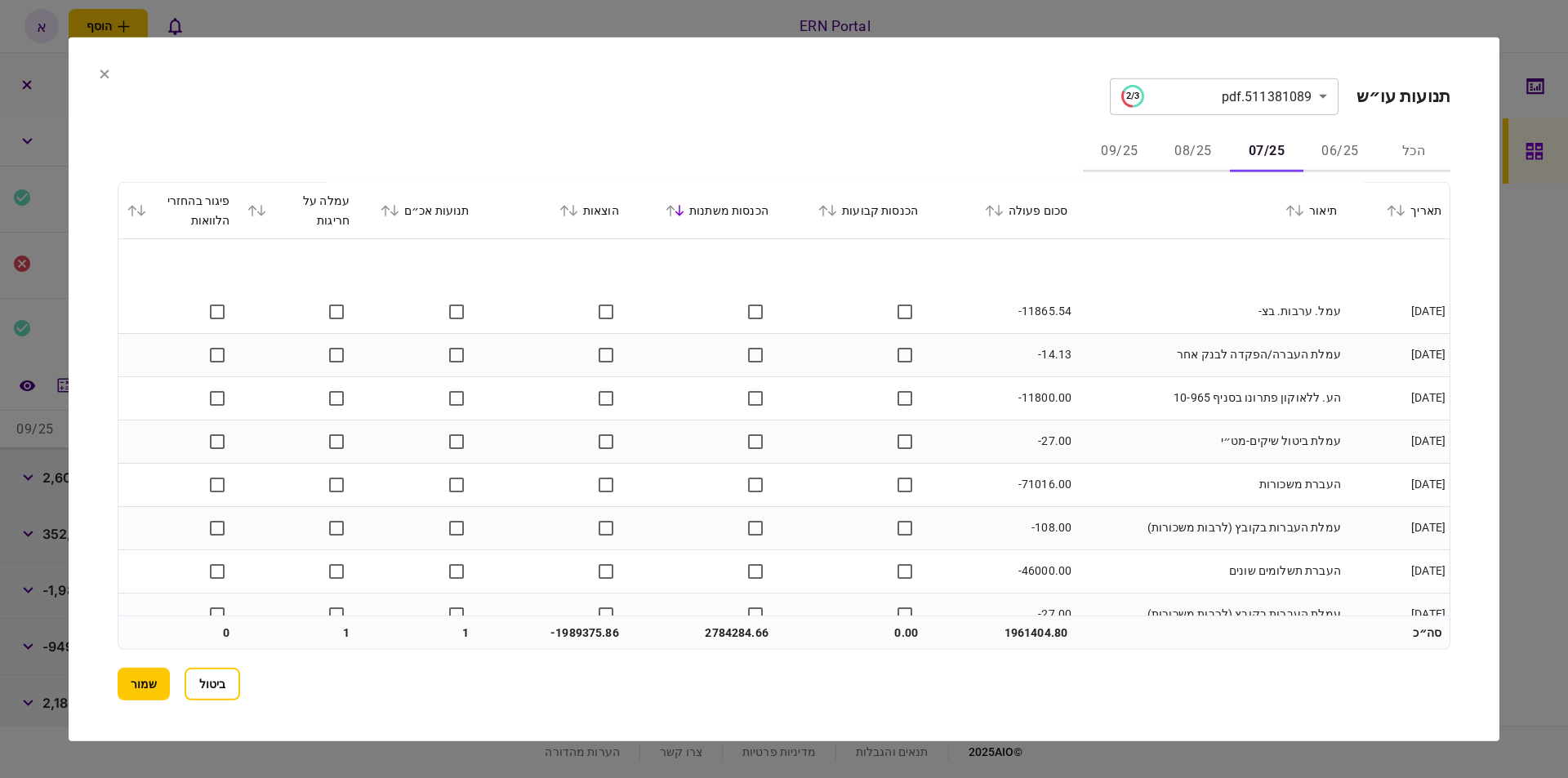
scroll to position [4845, 0]
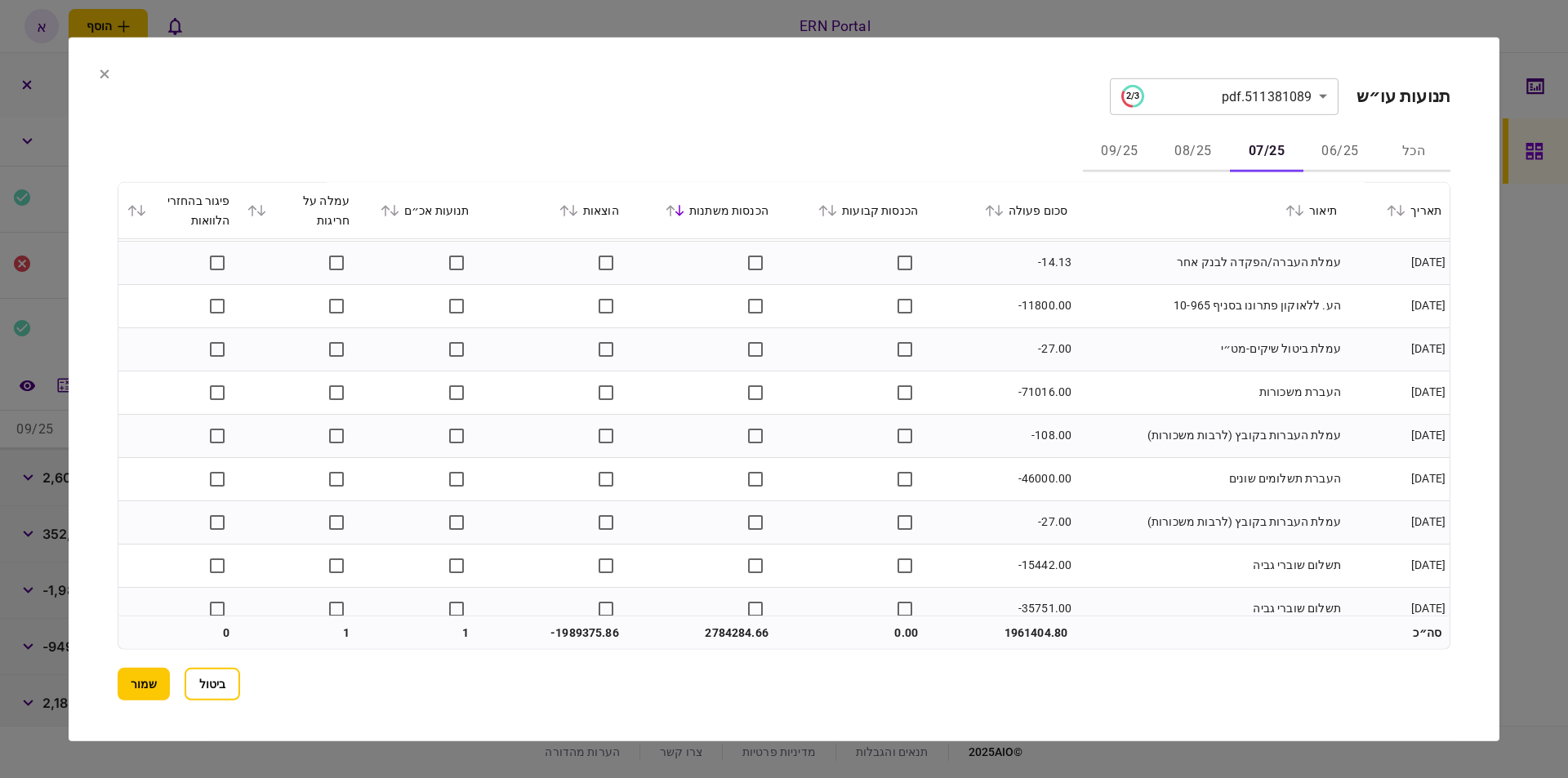
click at [1076, 351] on td "-27.00" at bounding box center [1000, 349] width 150 height 44
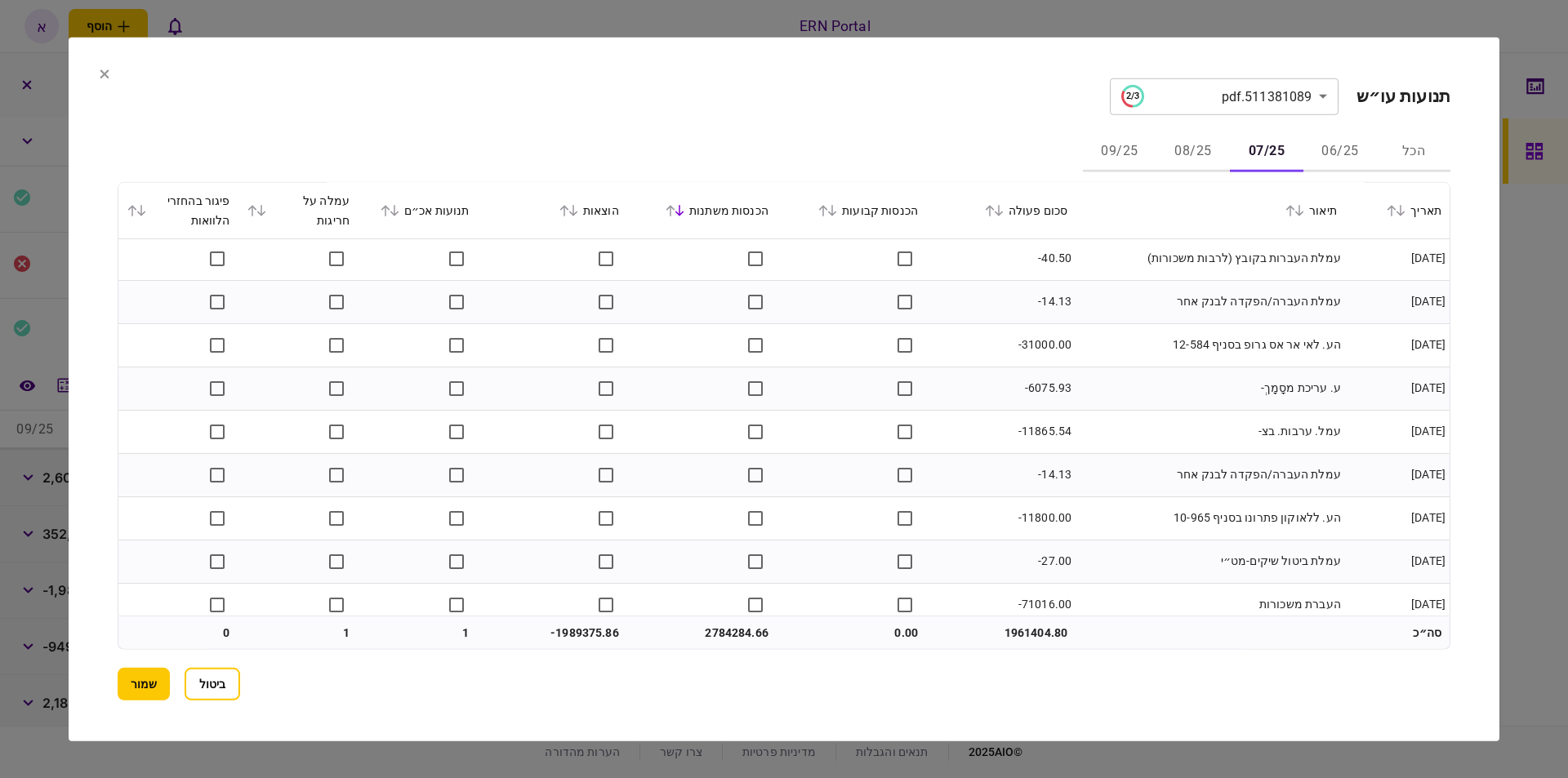
scroll to position [4725, 0]
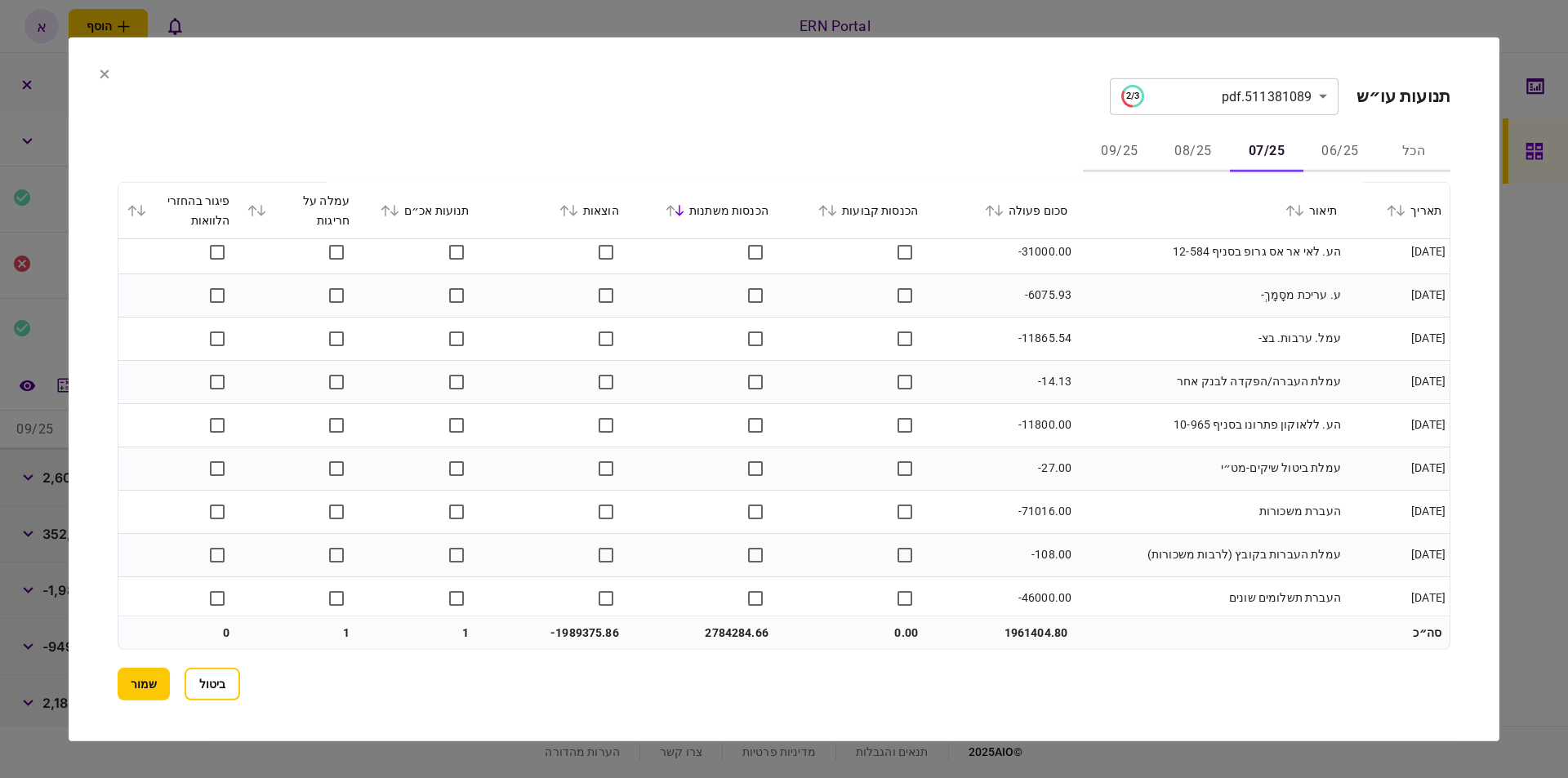
click at [1185, 458] on td "עמלת ביטול שיקים-מט״י" at bounding box center [1210, 468] width 269 height 44
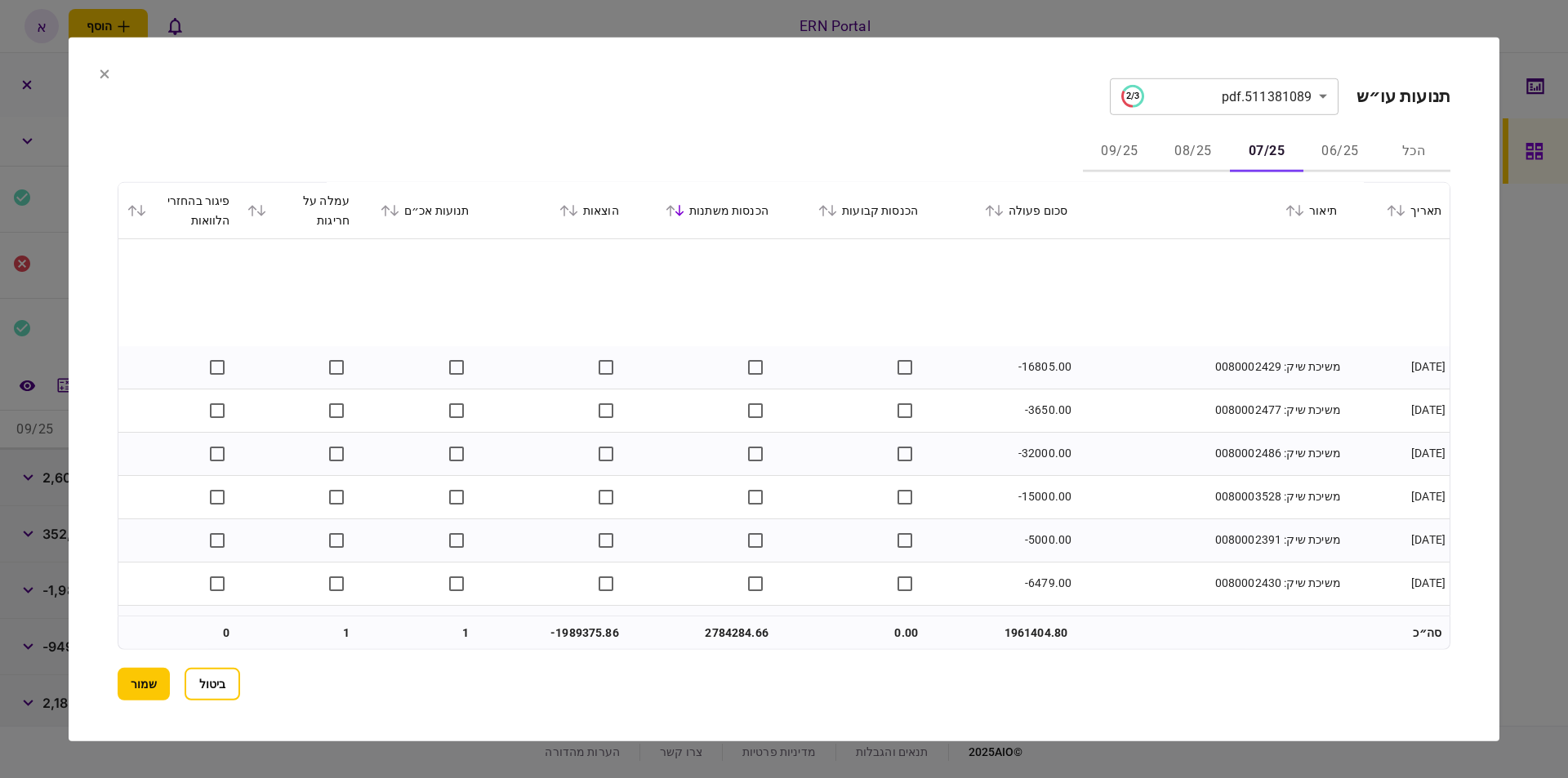
scroll to position [6420, 0]
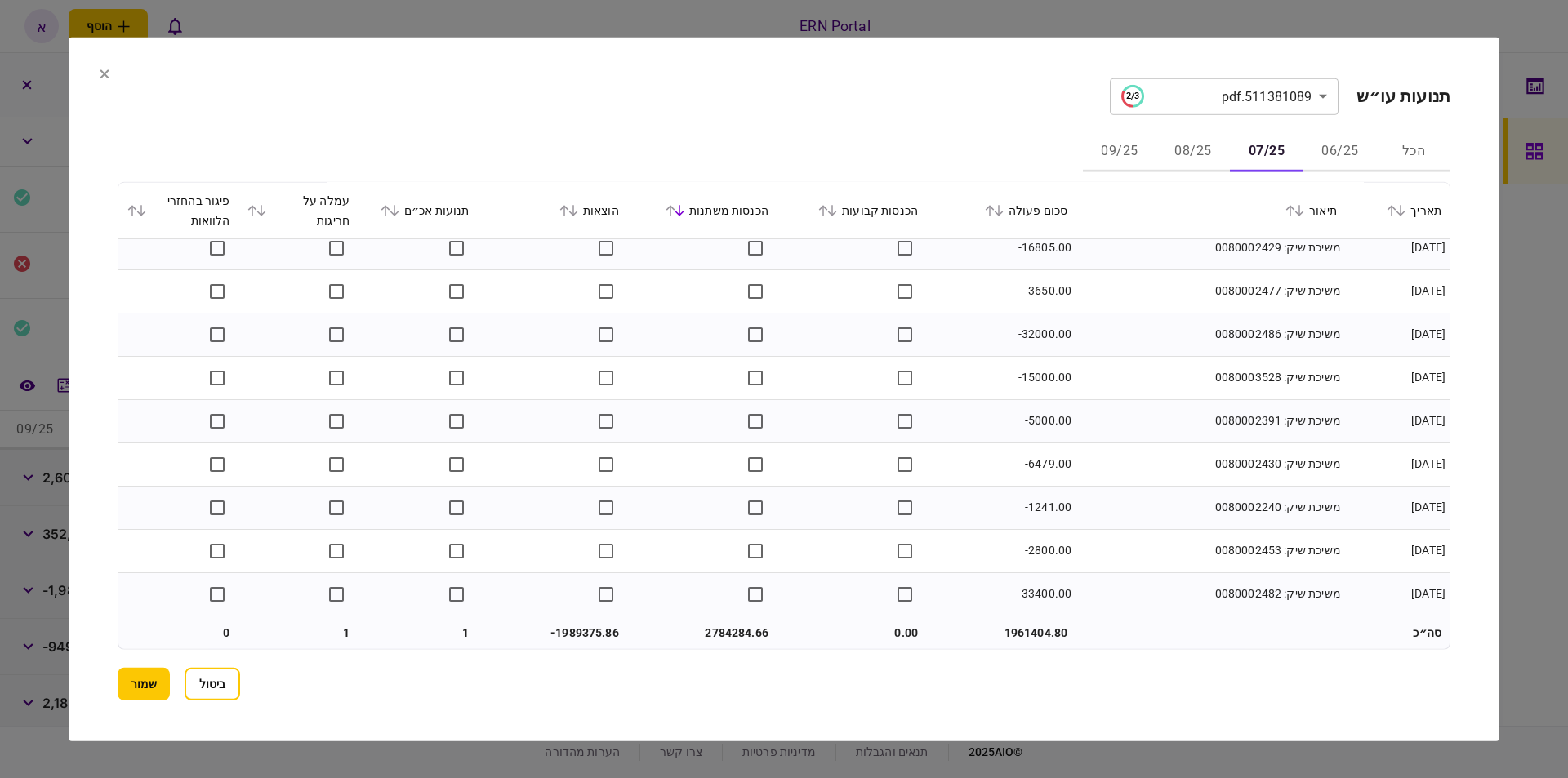
click at [578, 209] on icon at bounding box center [574, 210] width 9 height 11
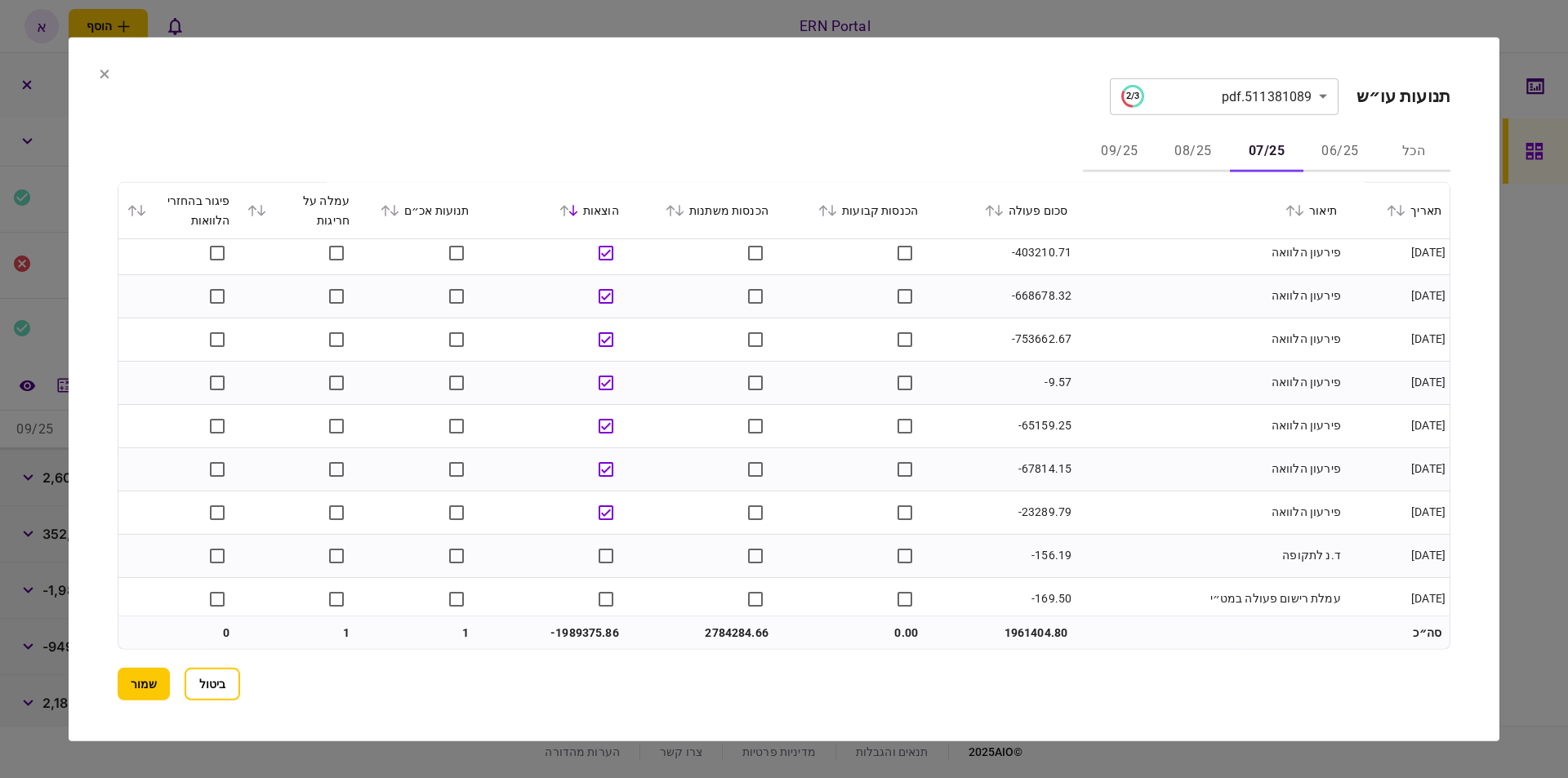
scroll to position [0, 0]
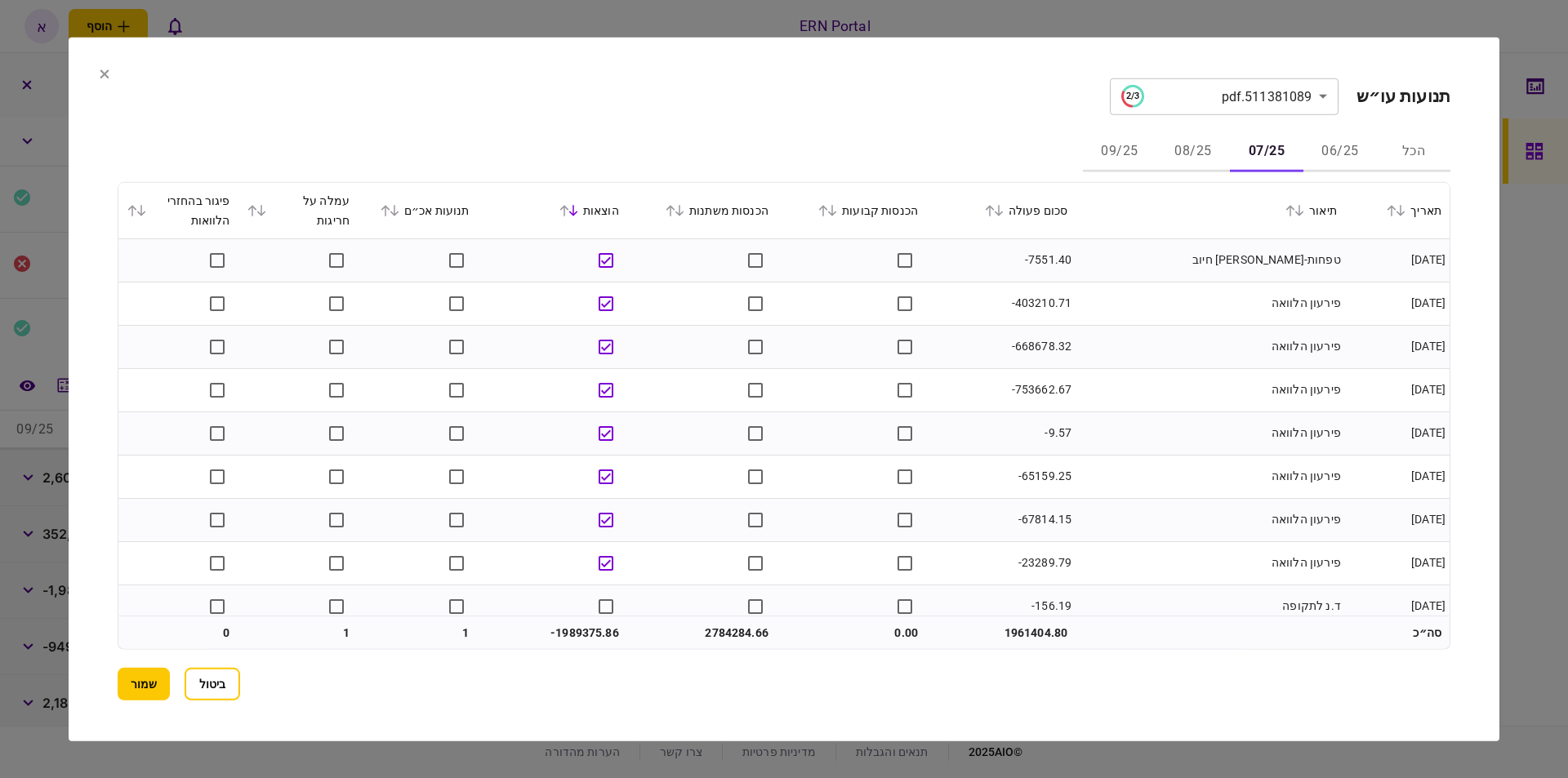
click at [1039, 299] on td "-403210.71" at bounding box center [1000, 304] width 150 height 44
click at [1036, 347] on td "-668678.32" at bounding box center [1000, 346] width 150 height 44
click at [684, 215] on icon at bounding box center [680, 210] width 9 height 11
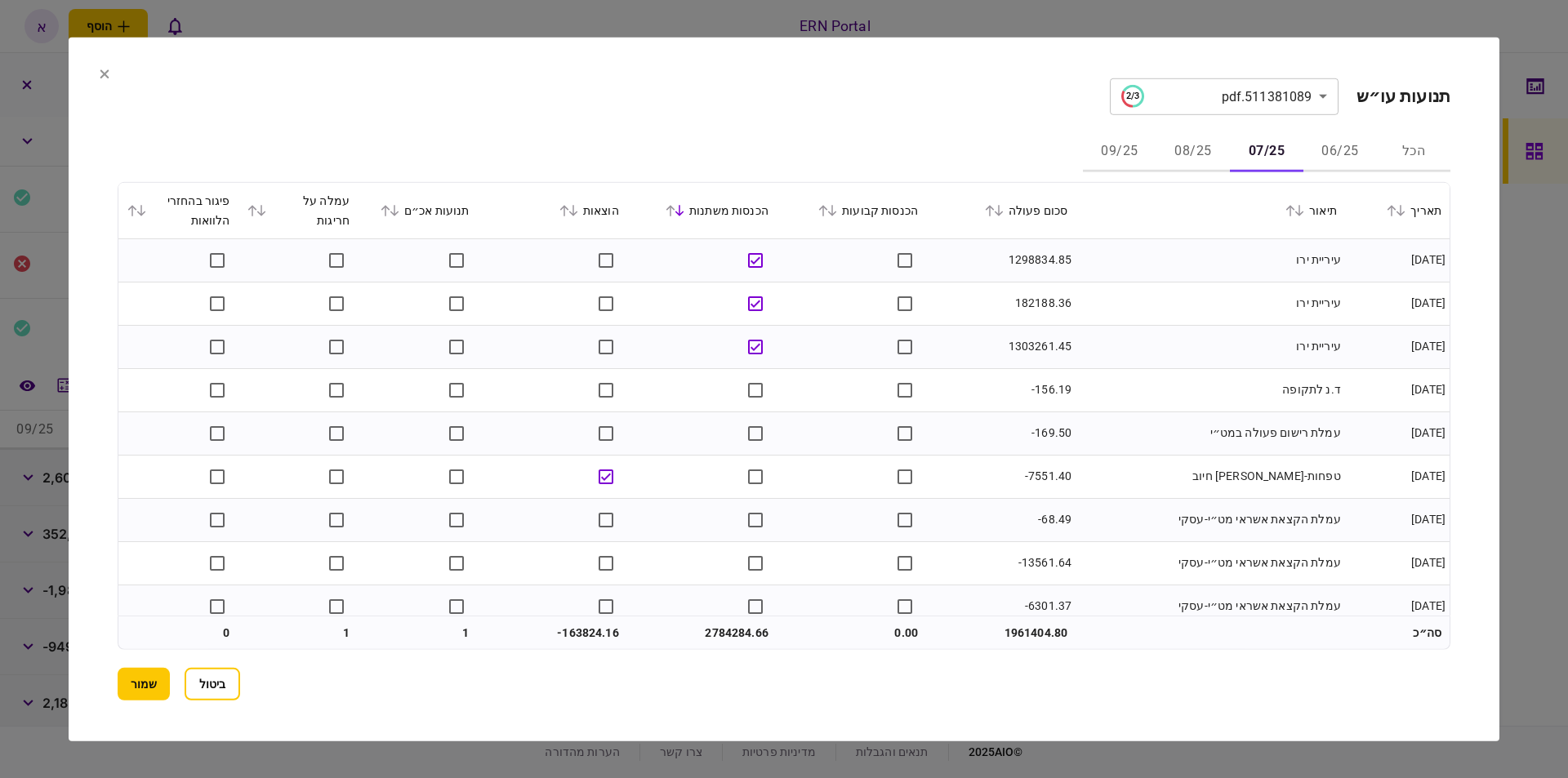
click at [109, 78] on section "**********" at bounding box center [783, 388] width 1430 height 704
click at [99, 74] on section "**********" at bounding box center [783, 388] width 1430 height 704
click at [102, 72] on icon at bounding box center [104, 74] width 9 height 9
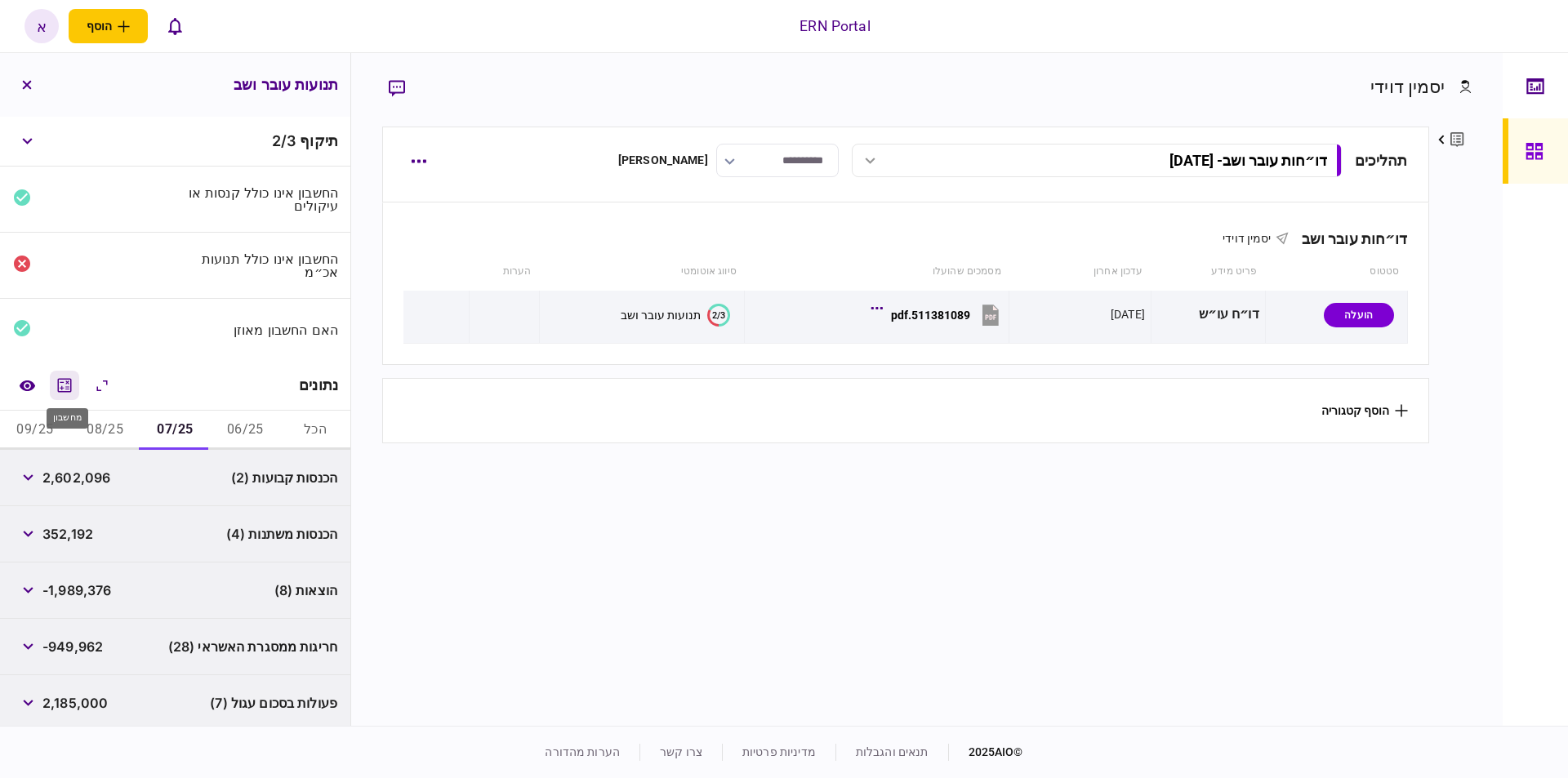
click at [60, 376] on icon "מחשבון" at bounding box center [64, 385] width 20 height 20
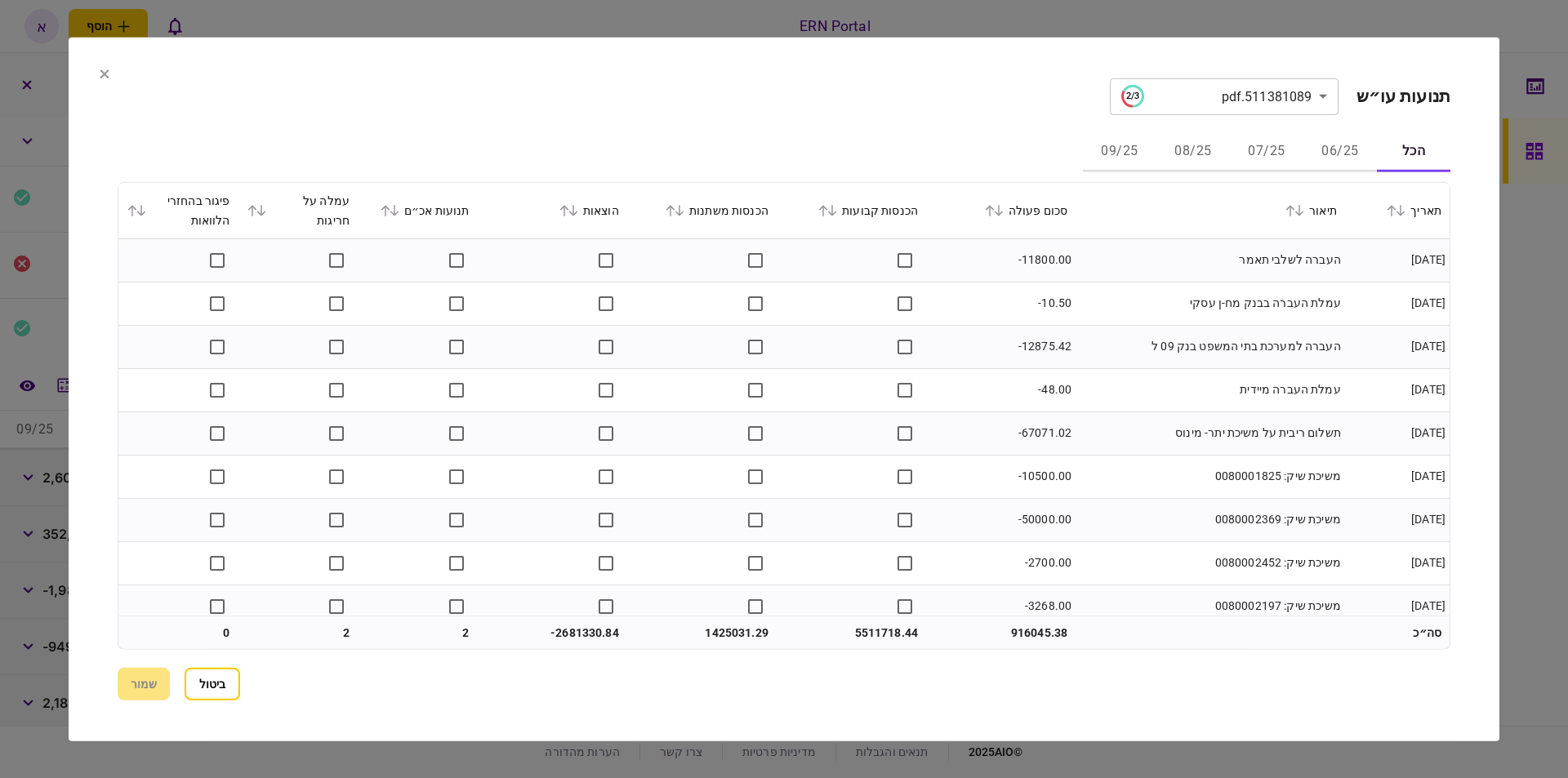
click at [1266, 142] on button "07/25" at bounding box center [1266, 152] width 74 height 39
click at [1194, 155] on button "08/25" at bounding box center [1193, 152] width 74 height 39
click at [837, 213] on icon at bounding box center [833, 210] width 9 height 11
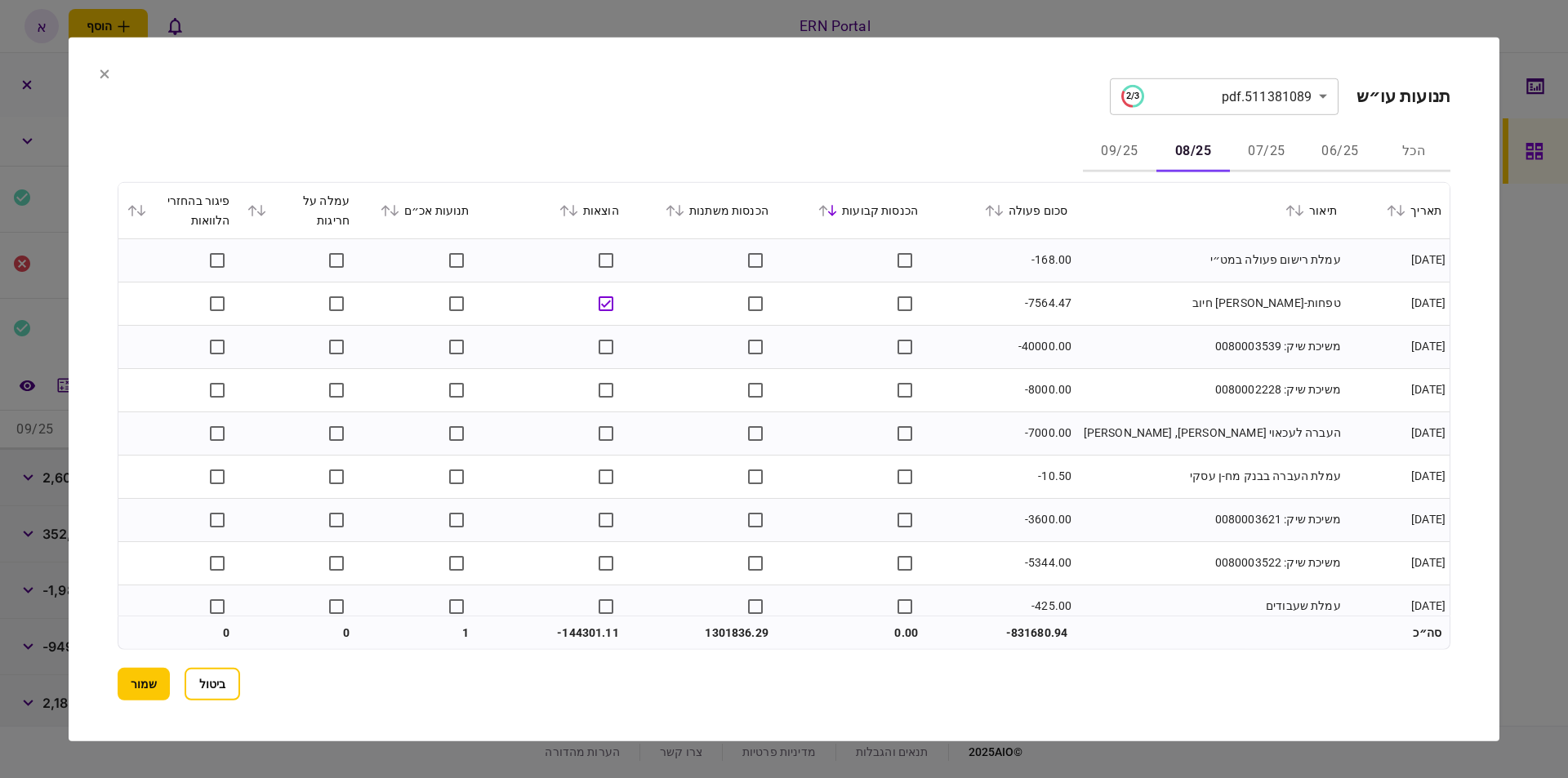
click at [578, 213] on icon at bounding box center [574, 210] width 9 height 11
click at [1116, 144] on button "09/25" at bounding box center [1120, 152] width 74 height 39
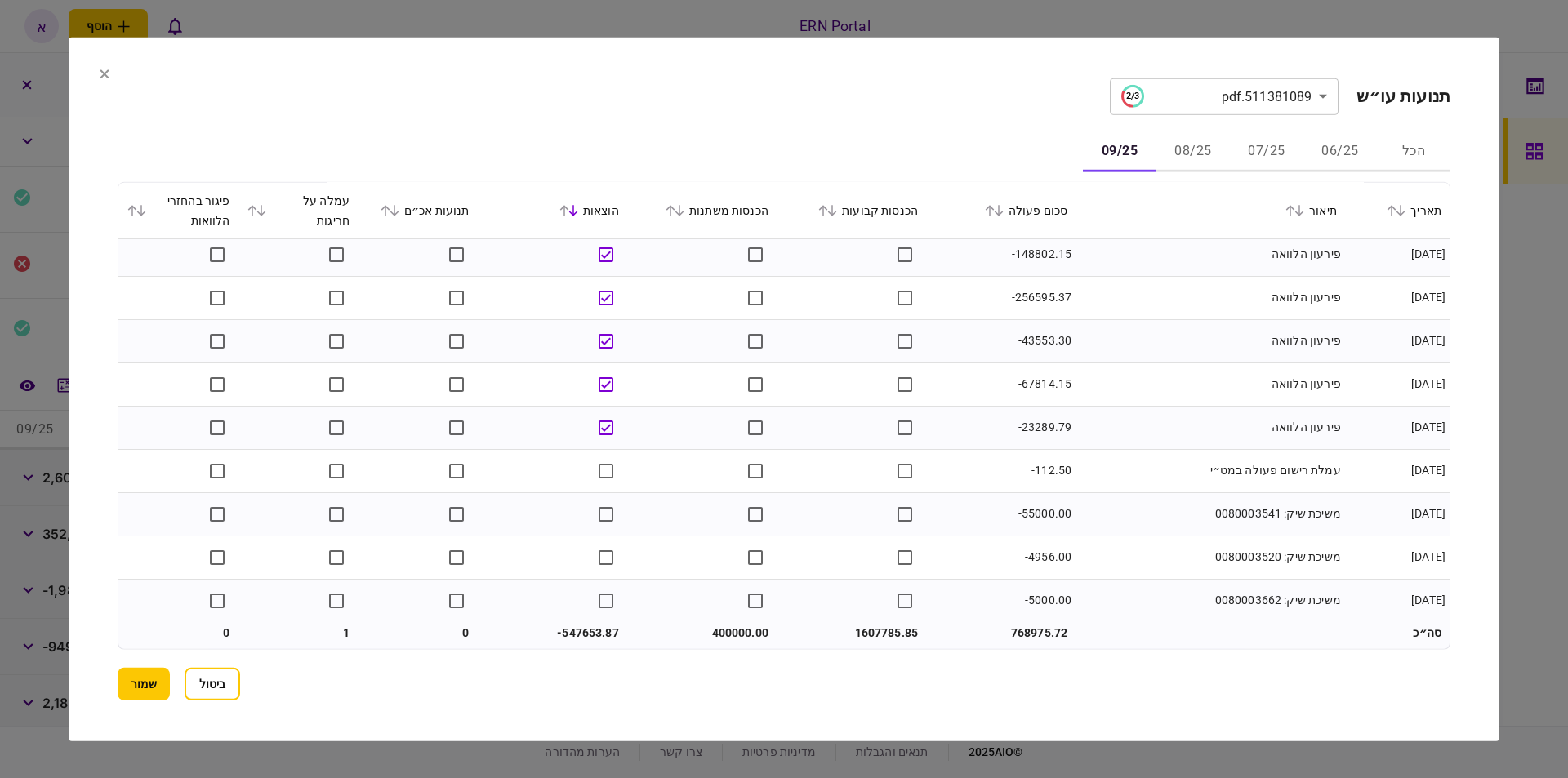
scroll to position [10, 0]
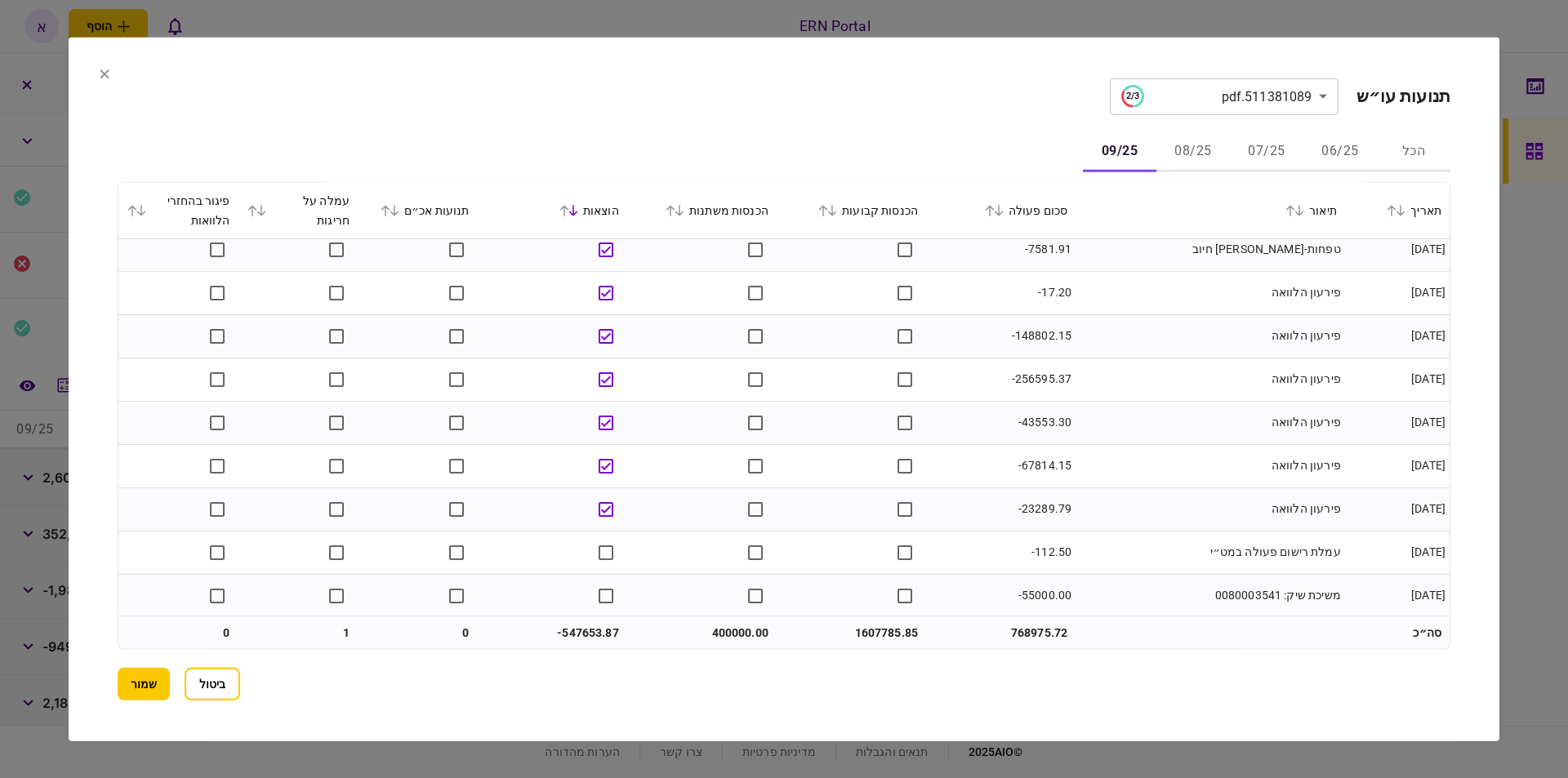
click at [837, 211] on icon at bounding box center [833, 210] width 9 height 11
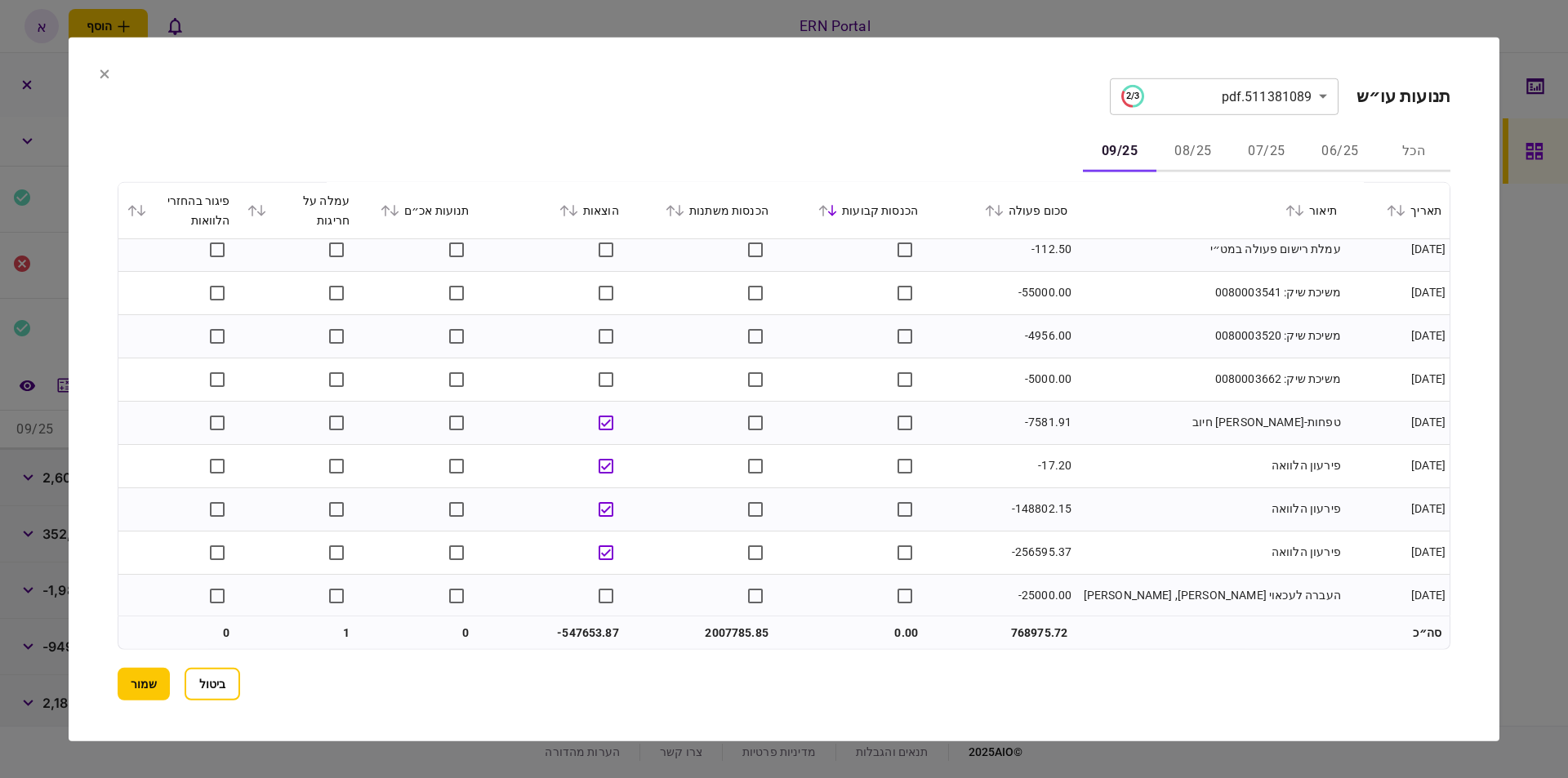
click at [684, 213] on icon at bounding box center [680, 210] width 9 height 11
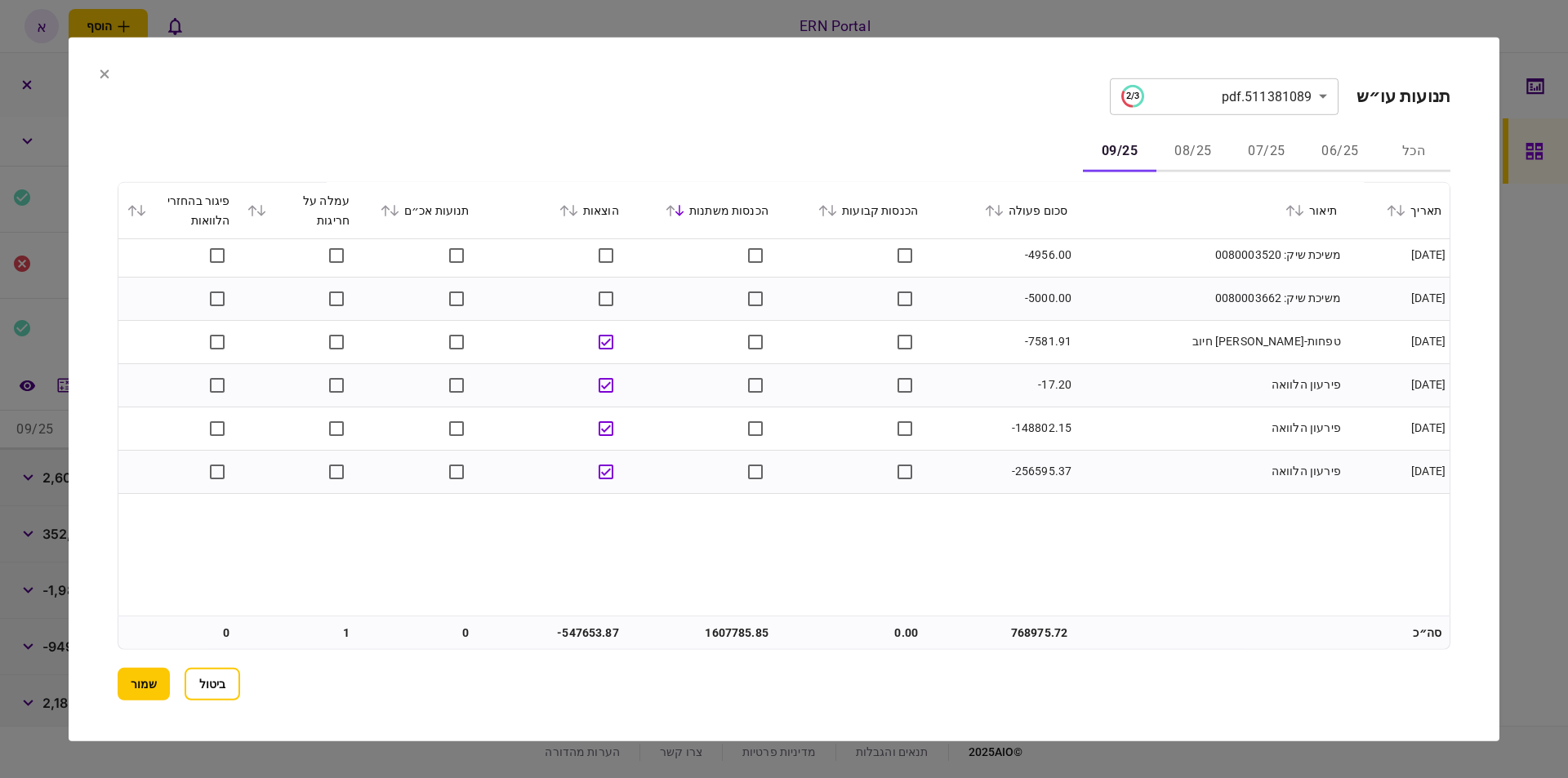
scroll to position [0, 0]
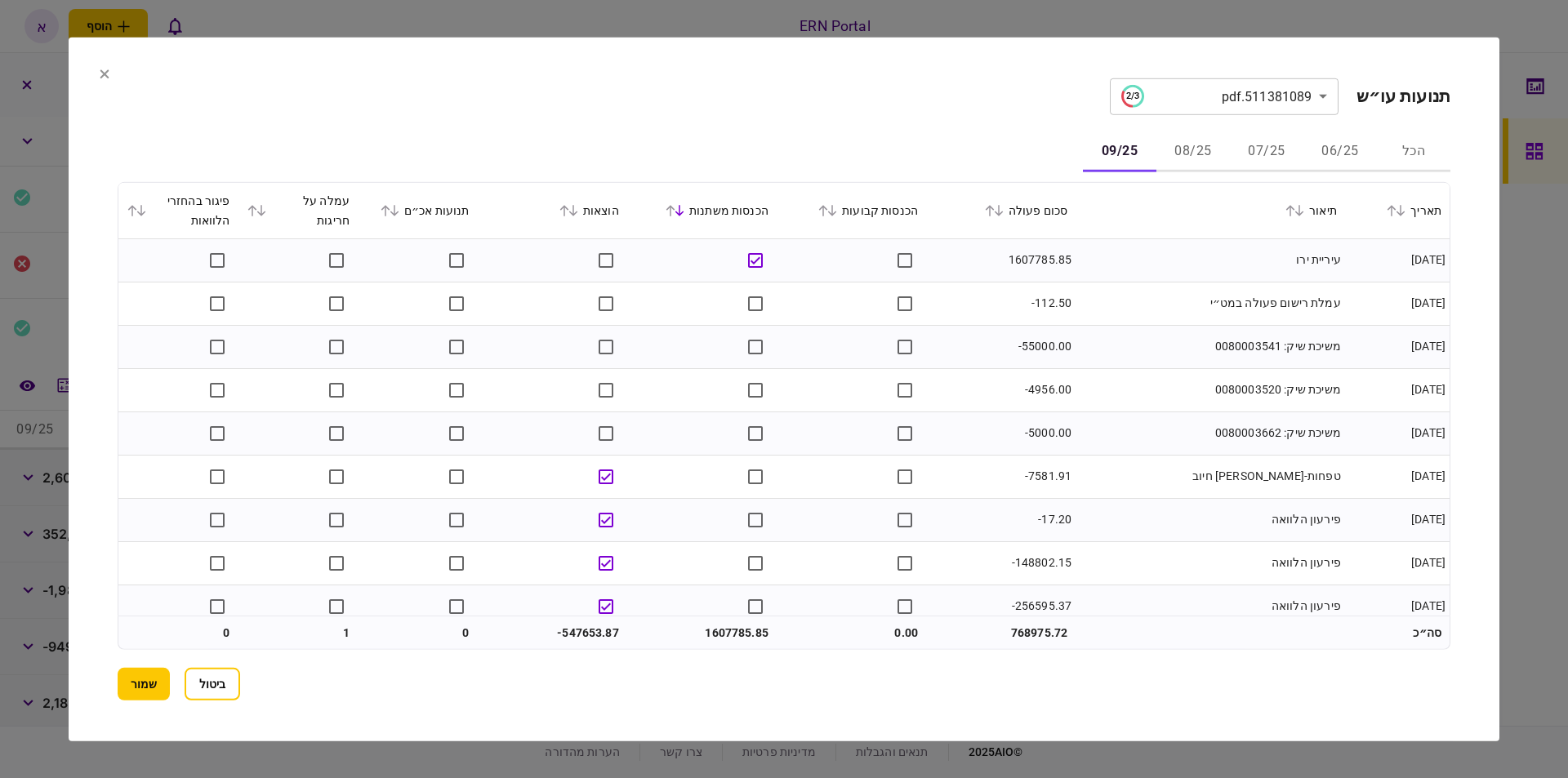
click at [684, 209] on icon at bounding box center [679, 209] width 9 height 11
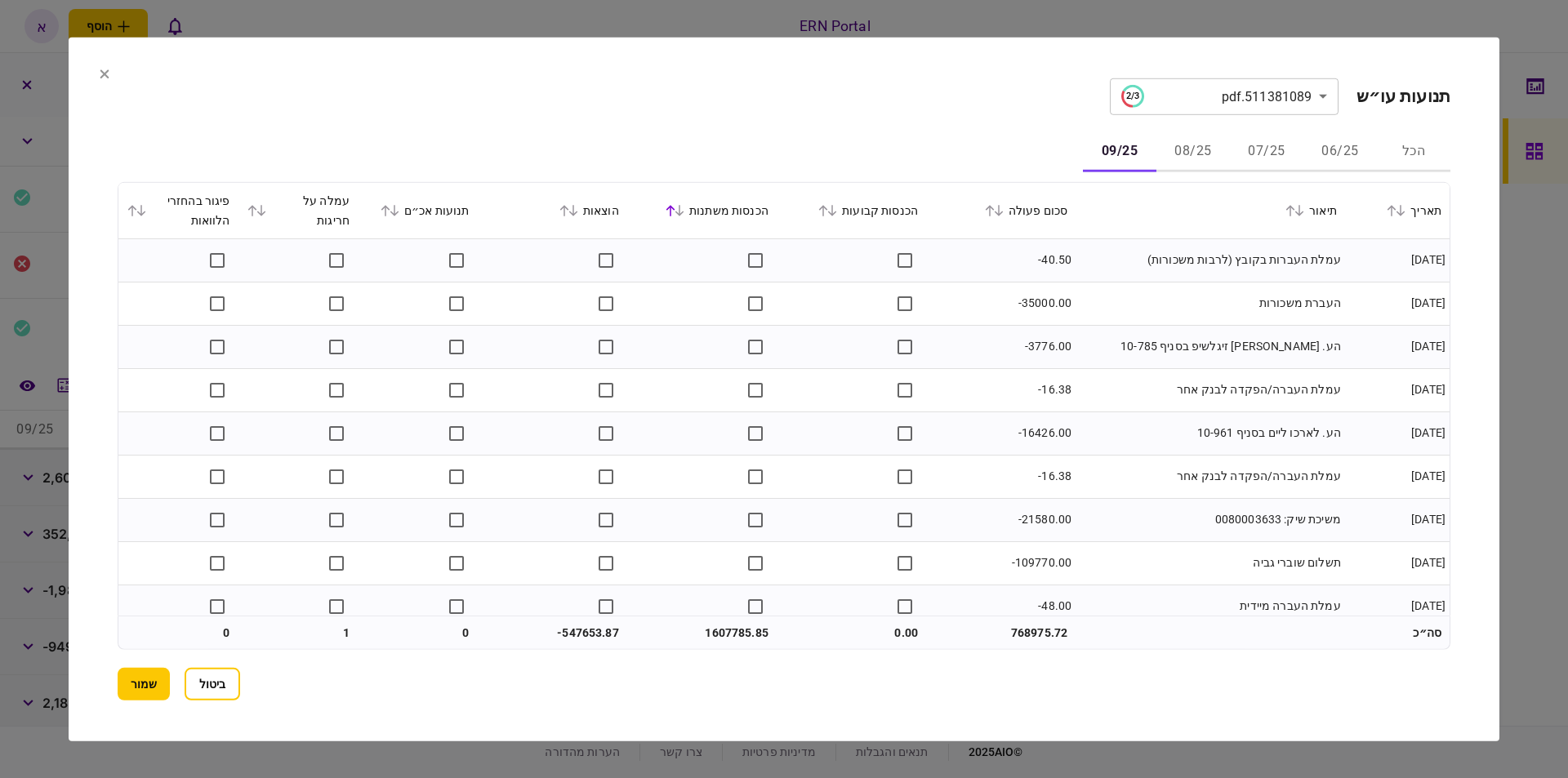
click at [684, 210] on icon at bounding box center [679, 209] width 9 height 11
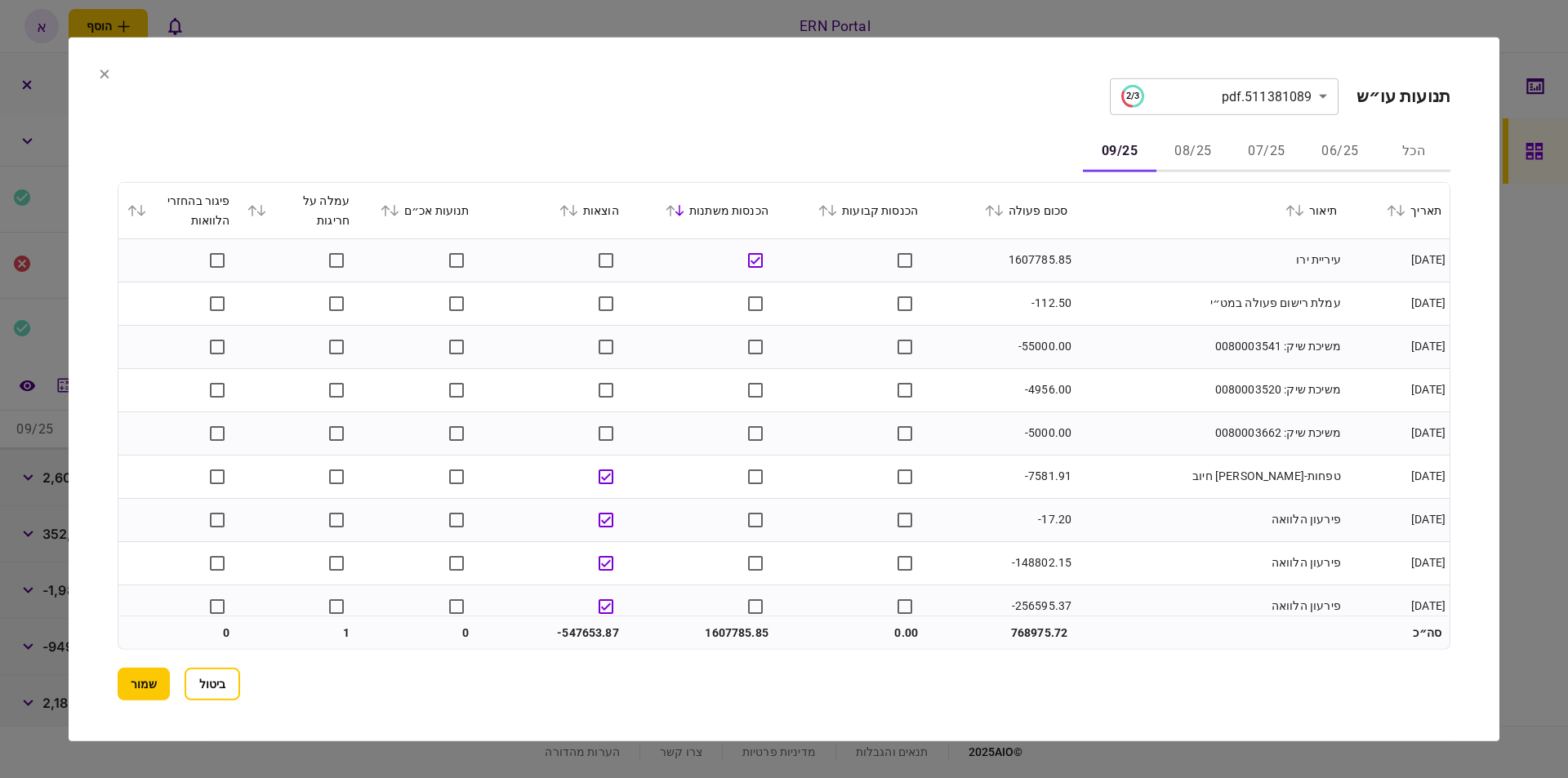
click at [578, 208] on icon at bounding box center [573, 209] width 9 height 11
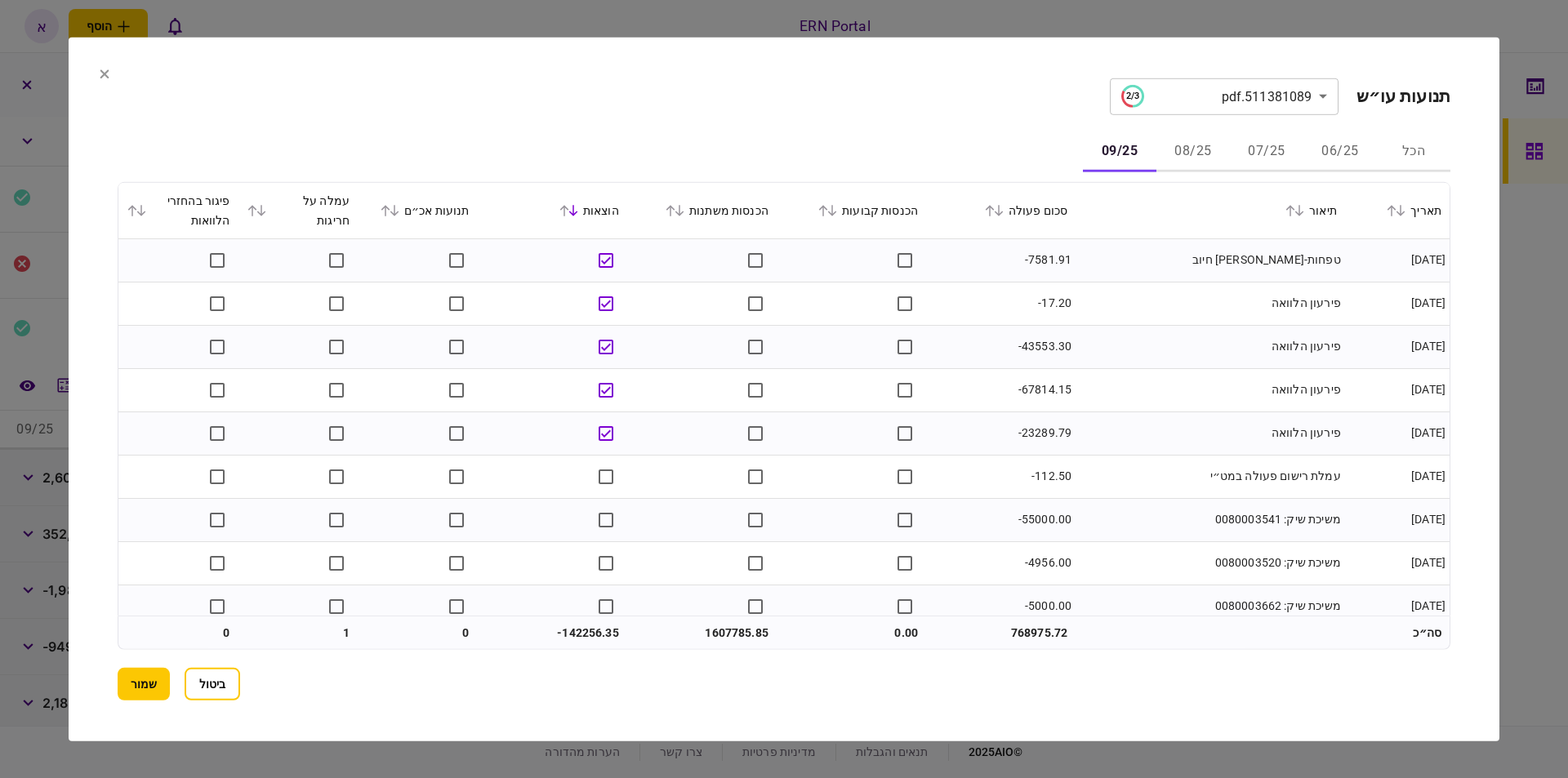
click at [99, 74] on section "**********" at bounding box center [783, 388] width 1430 height 704
click at [103, 77] on icon at bounding box center [104, 73] width 9 height 9
